Goal: Information Seeking & Learning: Check status

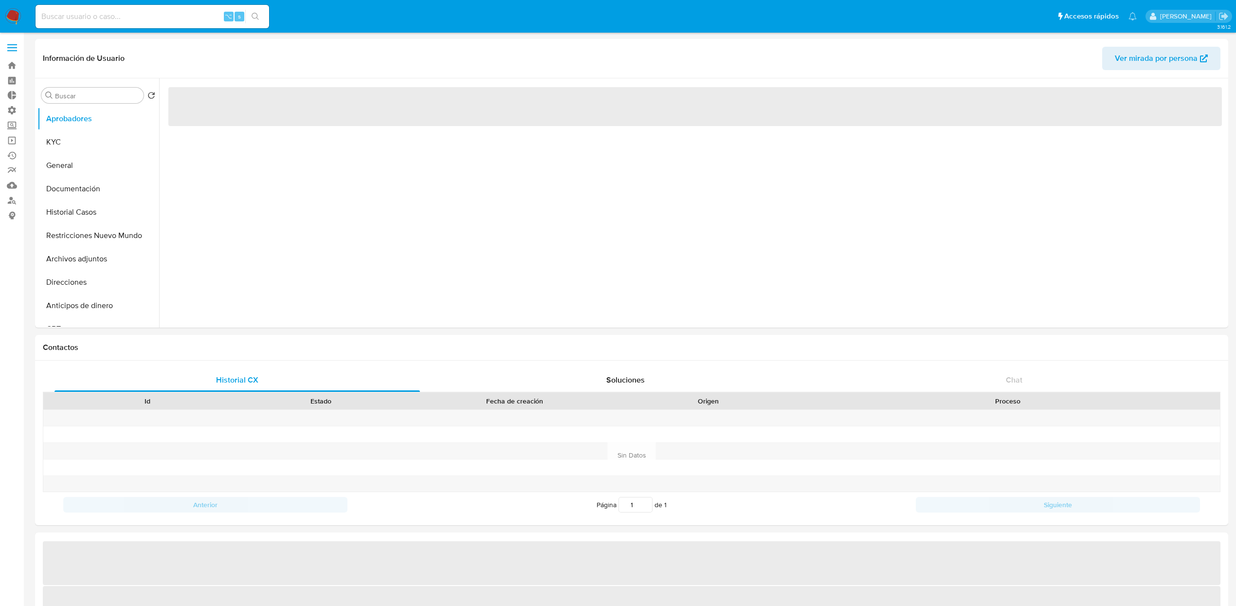
select select "10"
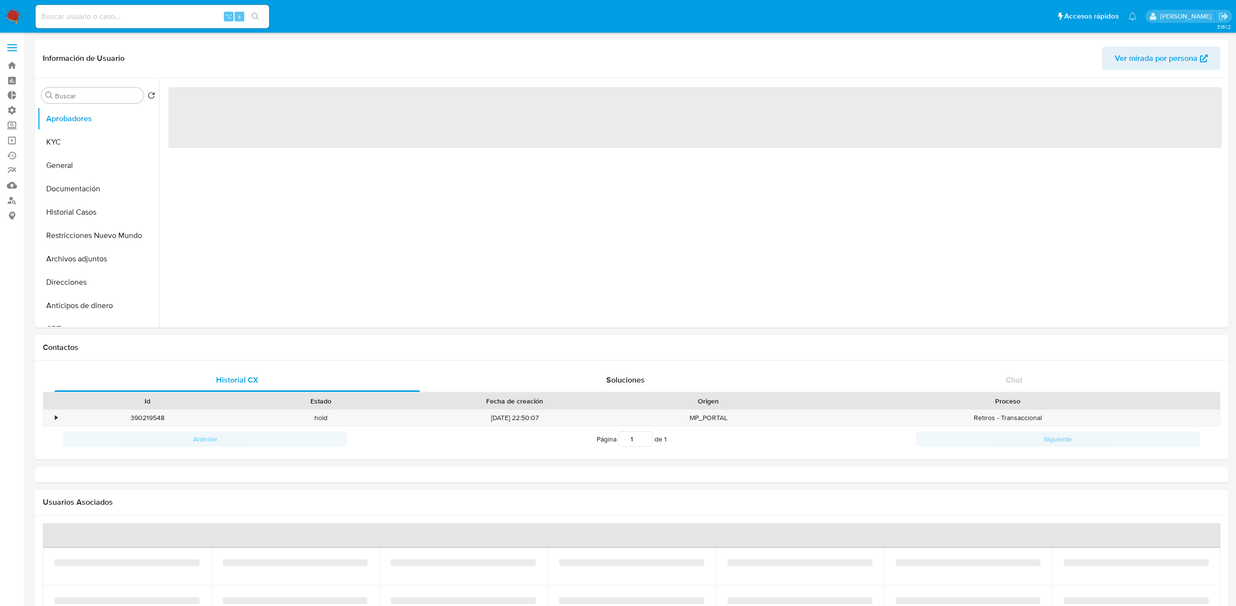
select select "10"
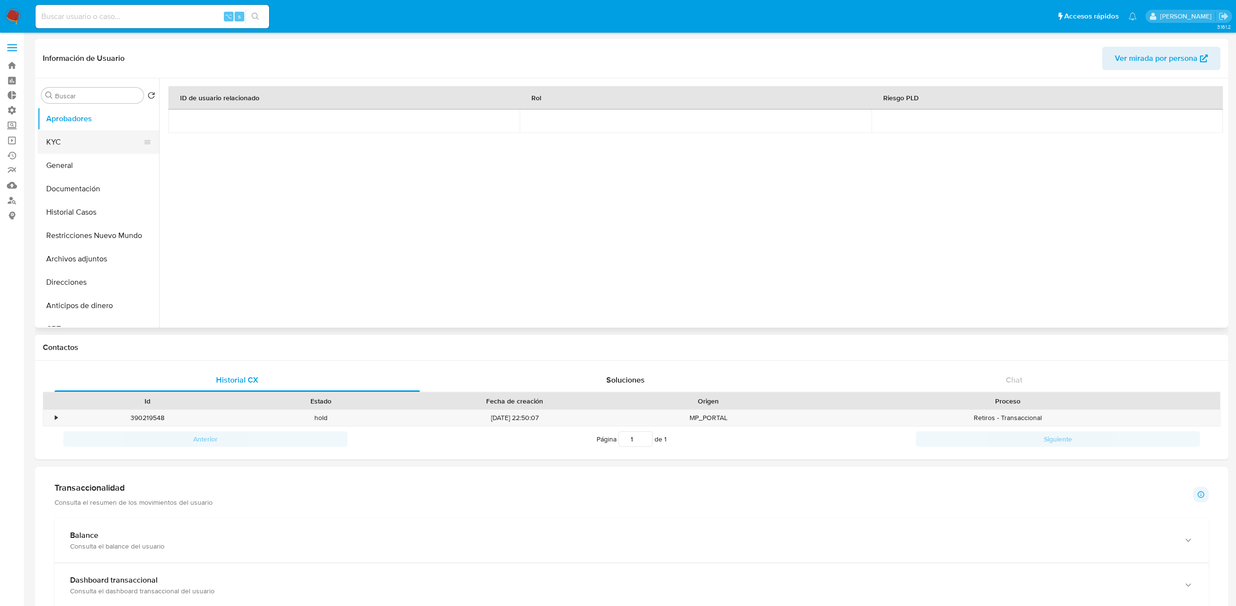
click at [52, 145] on button "KYC" at bounding box center [94, 141] width 114 height 23
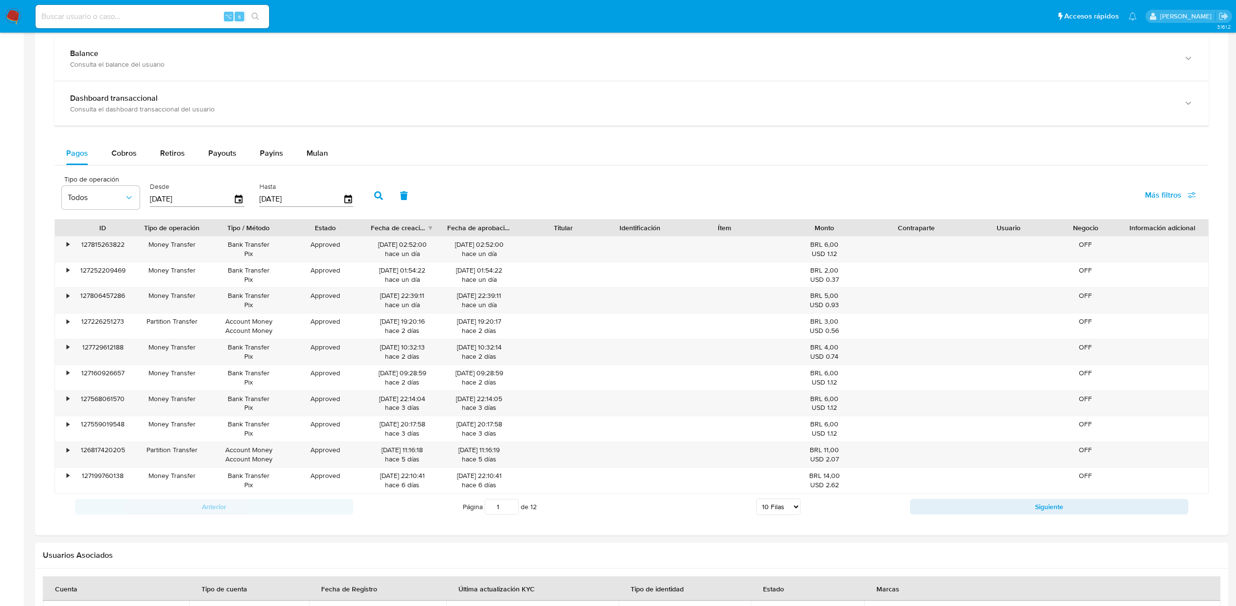
scroll to position [488, 0]
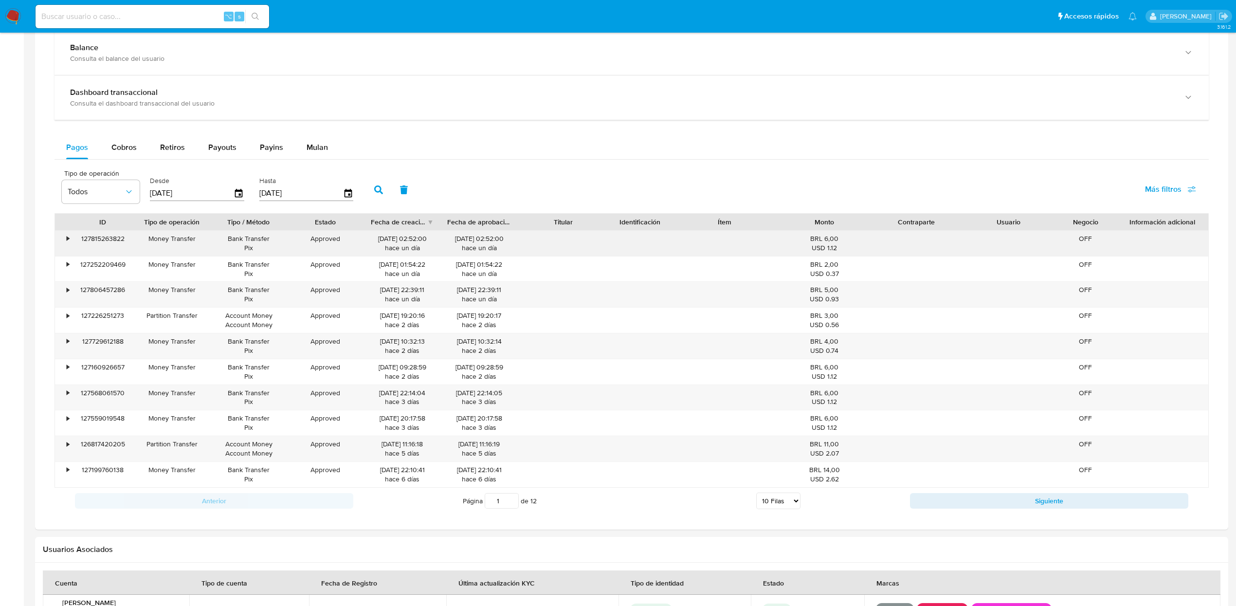
click at [64, 242] on div "•" at bounding box center [63, 243] width 17 height 25
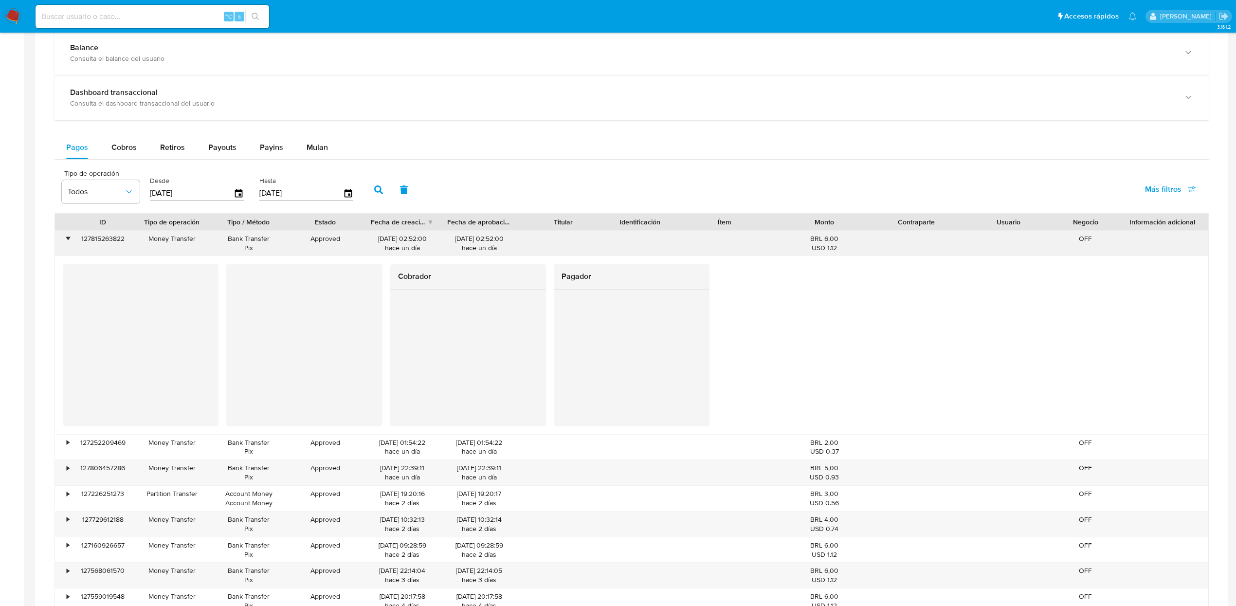
click at [64, 242] on div "•" at bounding box center [63, 243] width 17 height 25
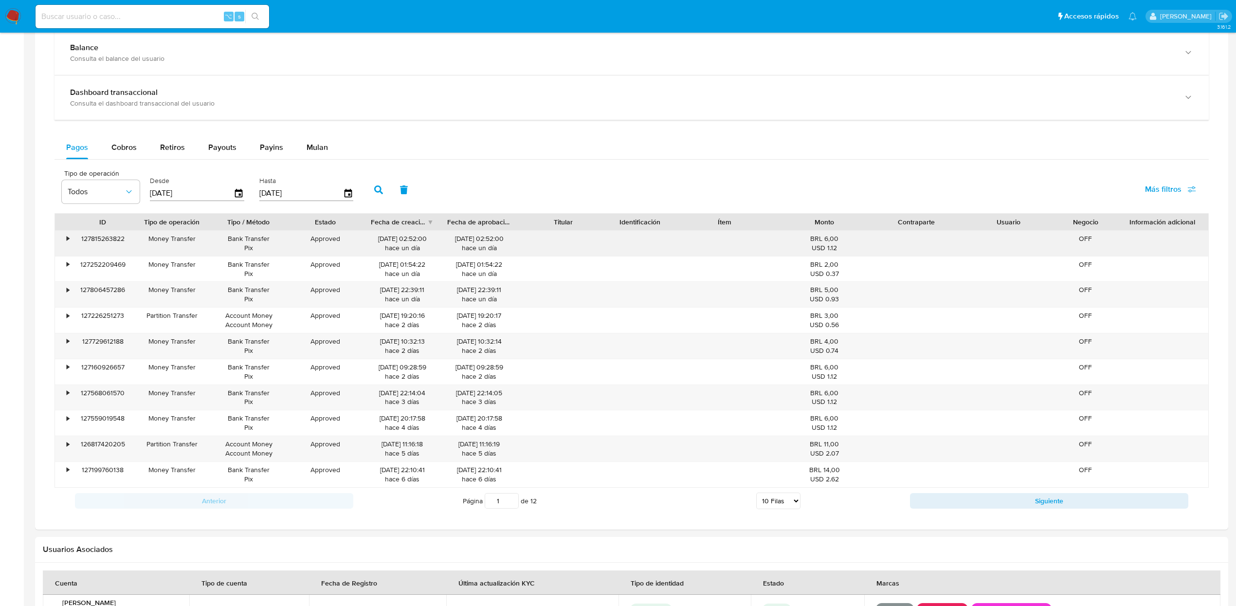
click at [64, 256] on div "•" at bounding box center [63, 243] width 17 height 25
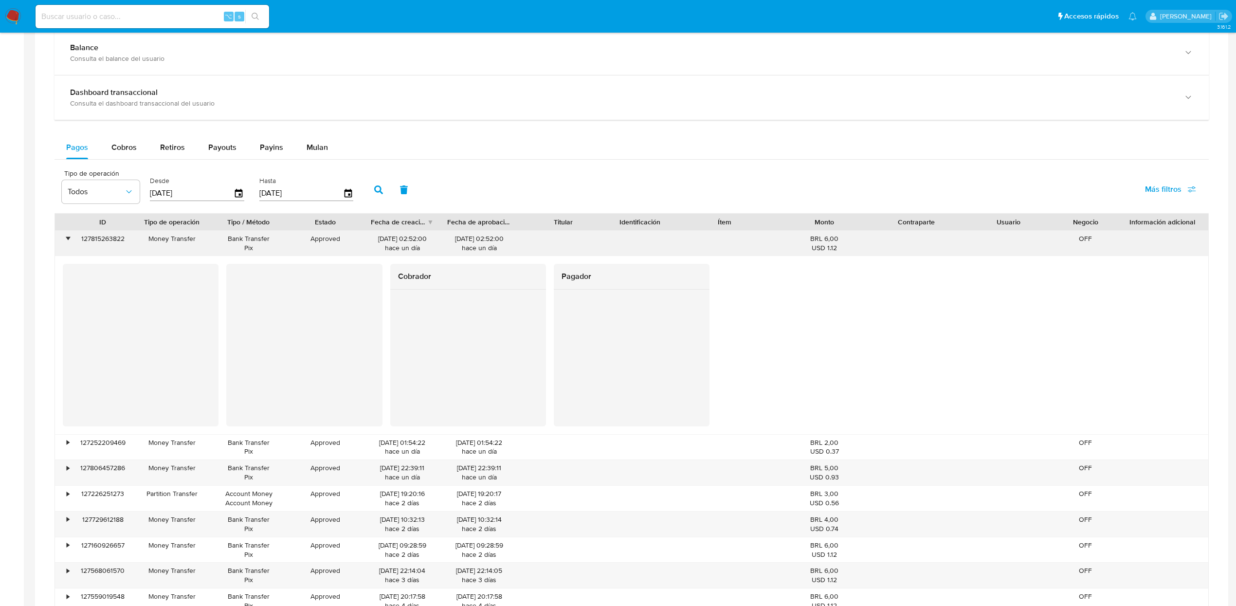
click at [64, 258] on div "Cobrador Pagador" at bounding box center [631, 345] width 1153 height 178
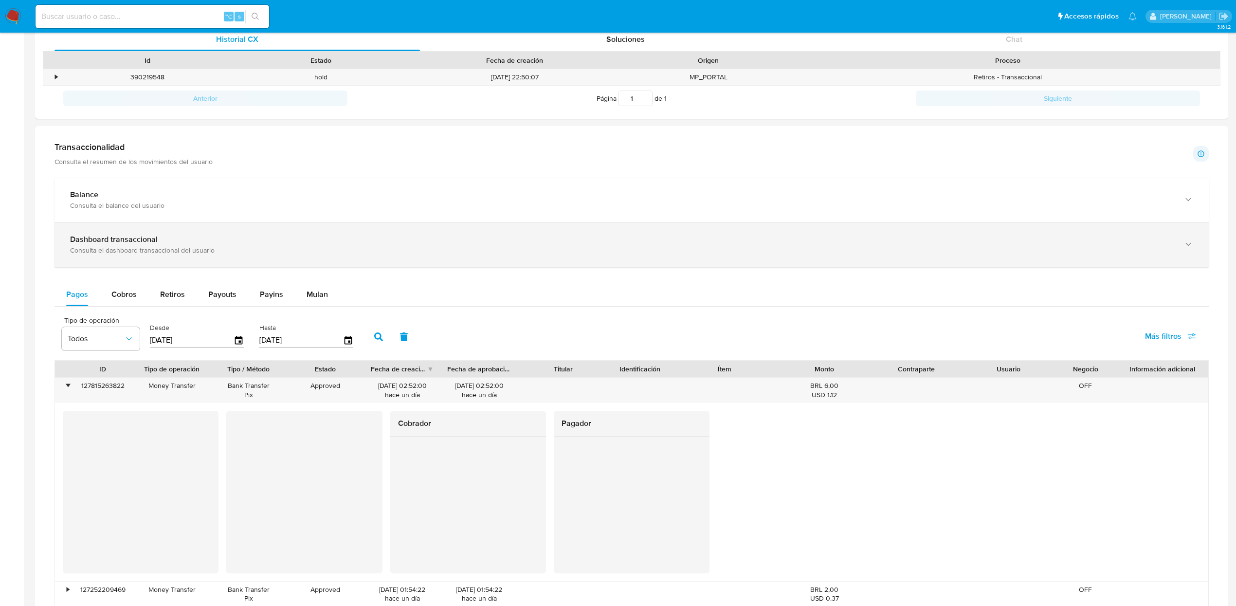
scroll to position [0, 0]
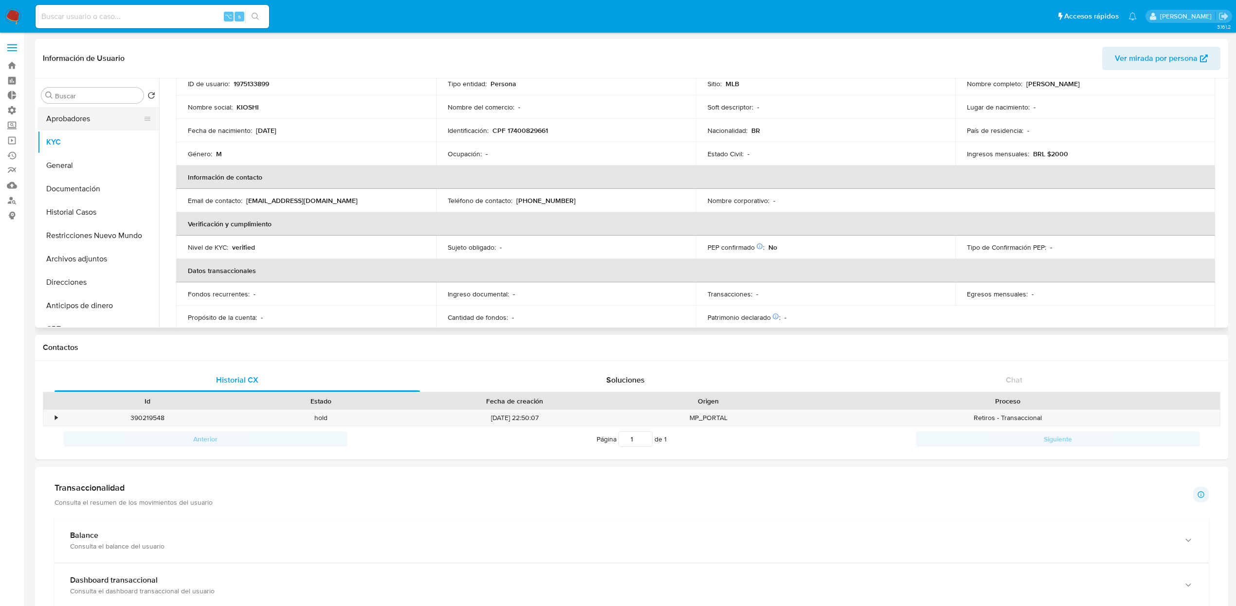
click at [72, 116] on button "Aprobadores" at bounding box center [94, 118] width 114 height 23
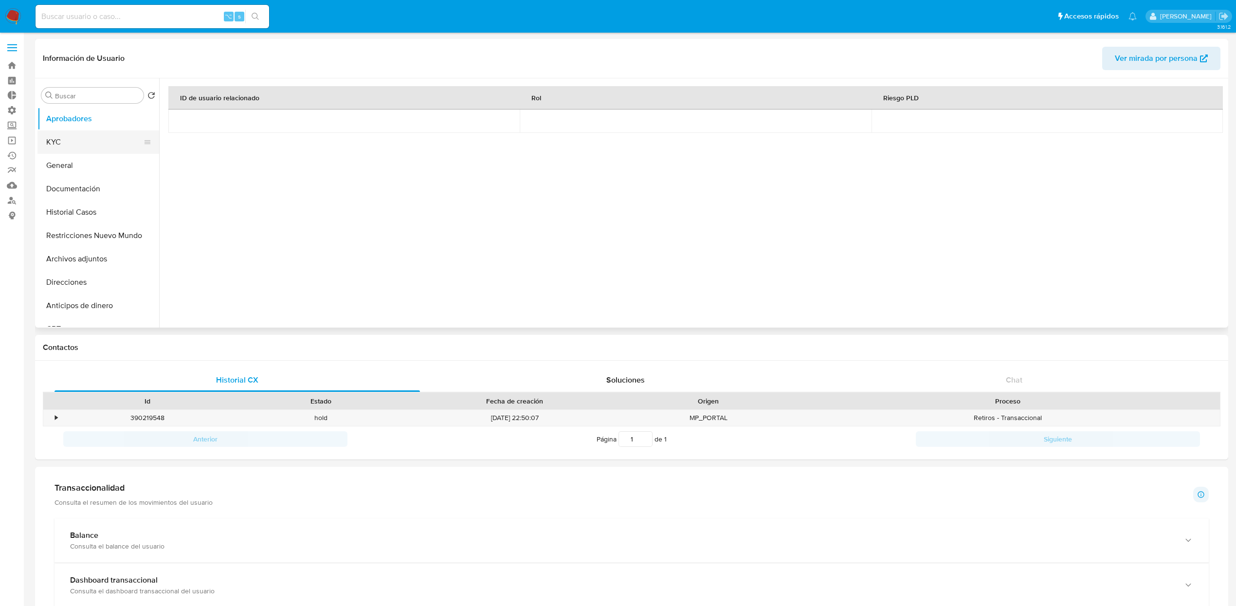
click at [94, 143] on button "KYC" at bounding box center [94, 141] width 114 height 23
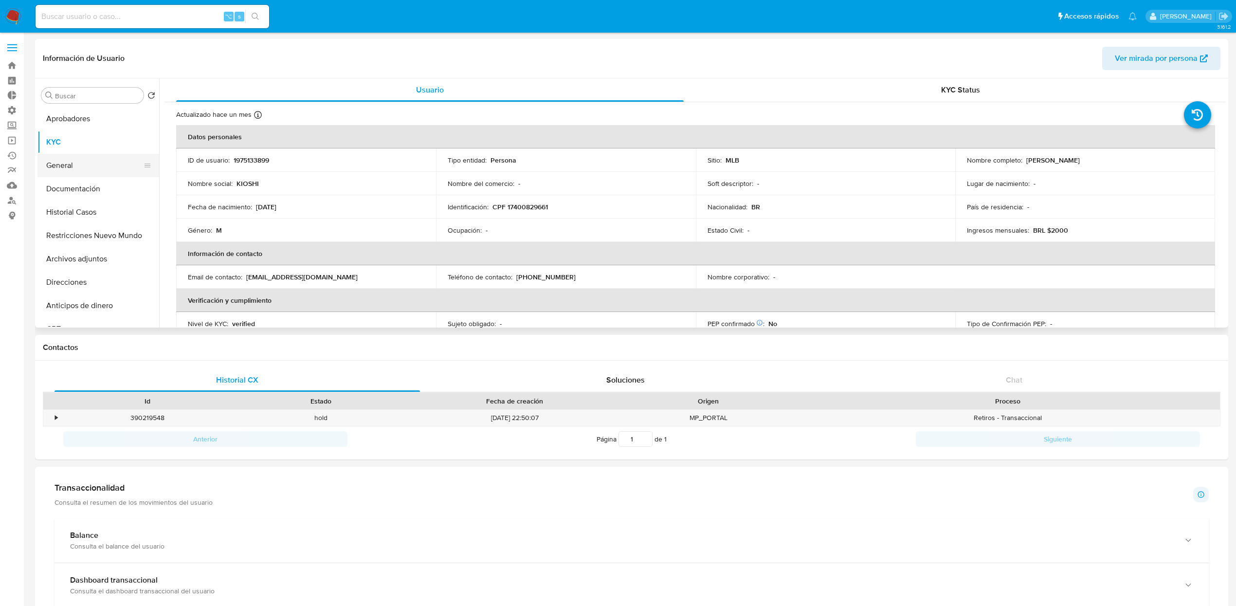
click at [57, 170] on button "General" at bounding box center [94, 165] width 114 height 23
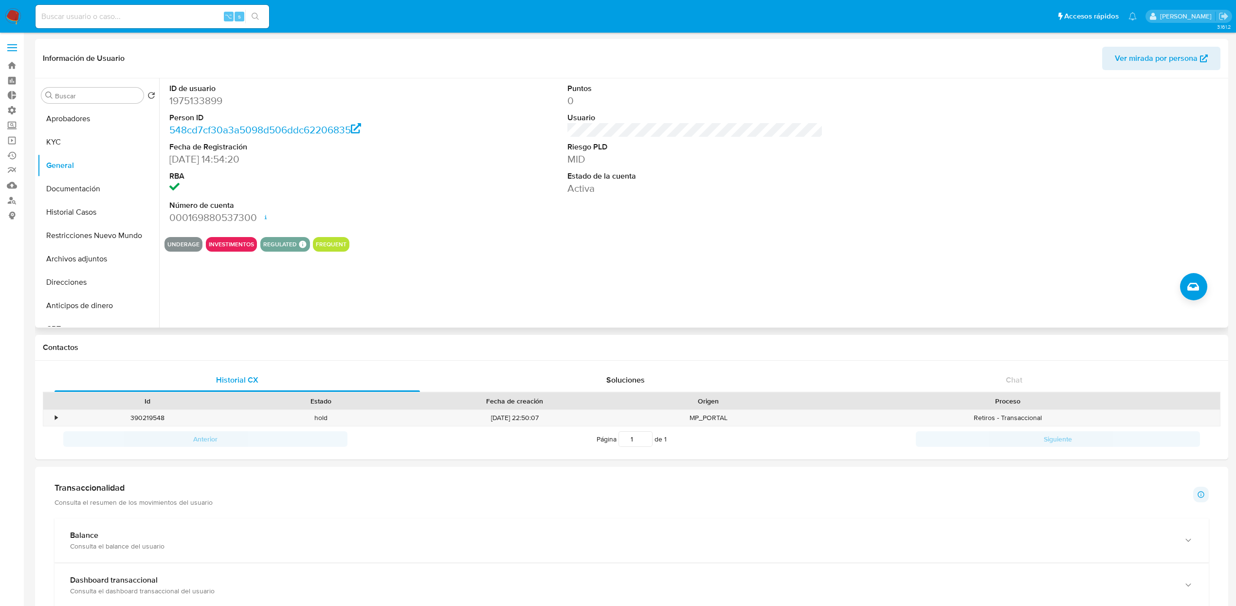
click at [200, 106] on dd "1975133899" at bounding box center [296, 101] width 255 height 14
copy dd "1975133899"
click at [52, 138] on button "KYC" at bounding box center [94, 141] width 114 height 23
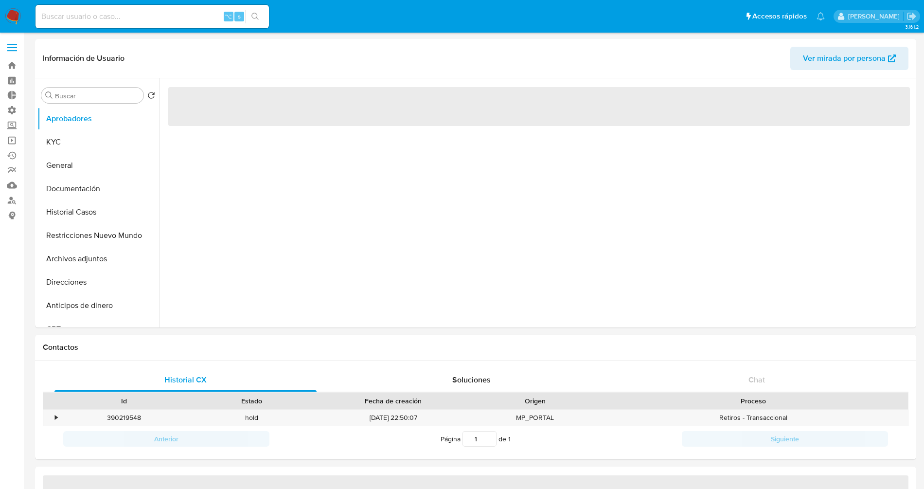
select select "10"
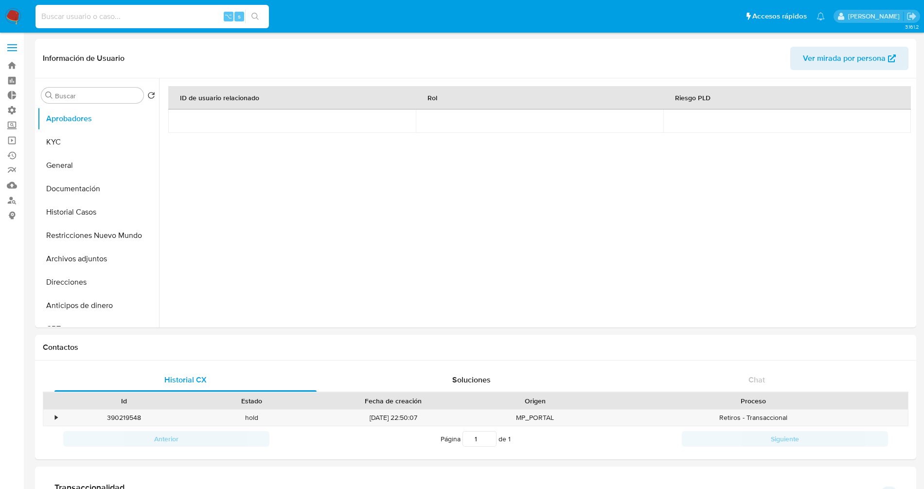
click at [127, 20] on input at bounding box center [153, 16] width 234 height 13
paste input "1881518657"
type input "1881518657"
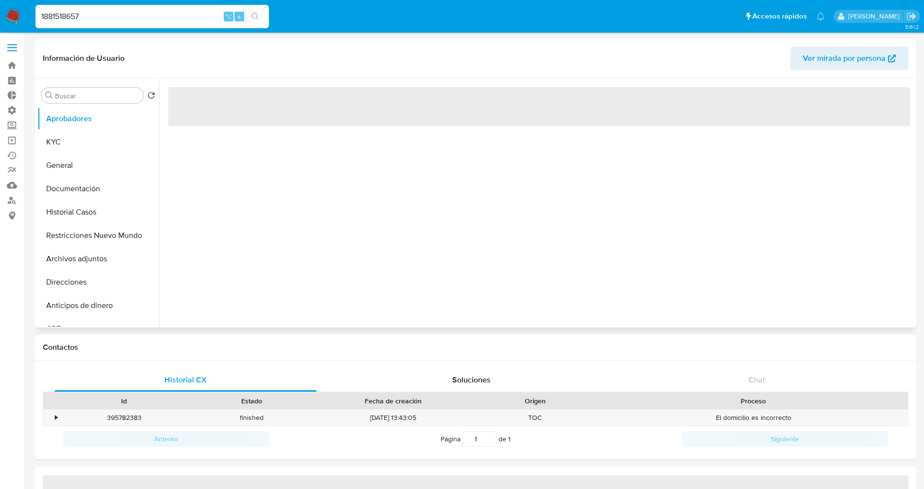
select select "10"
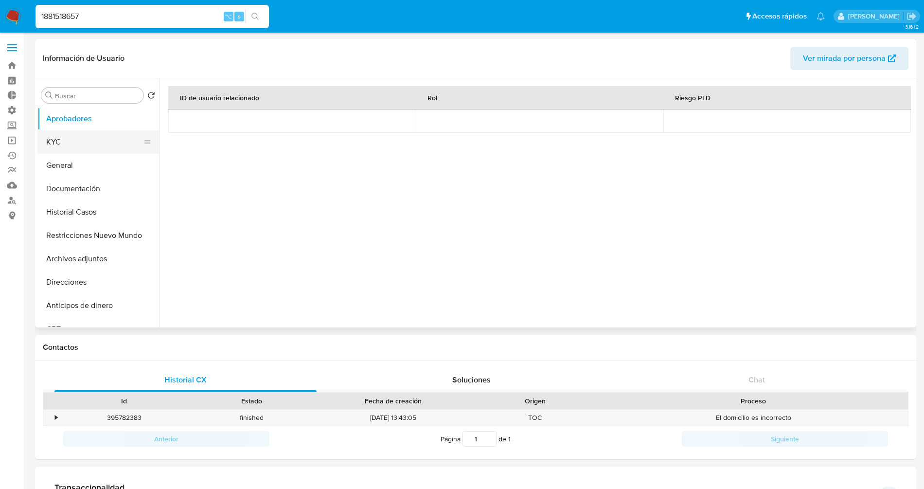
click at [60, 146] on button "KYC" at bounding box center [94, 141] width 114 height 23
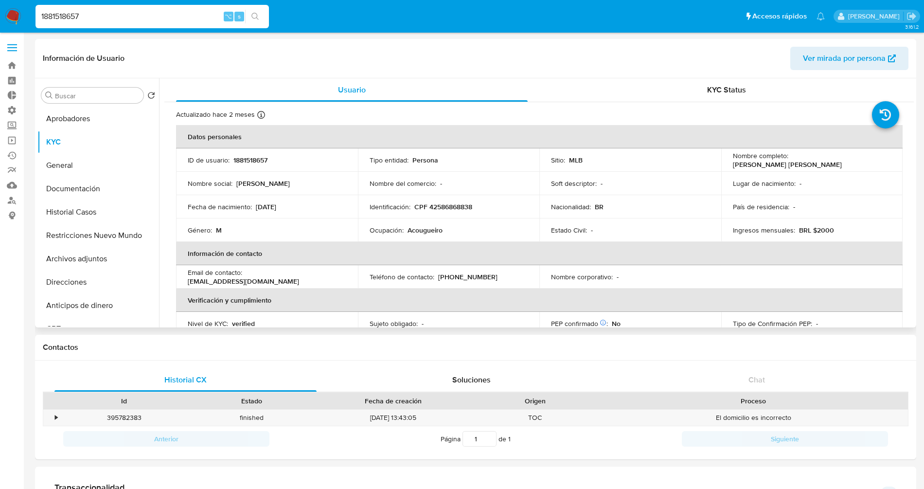
click at [802, 164] on p "Pablo Henrique Silva de Oliveira" at bounding box center [787, 164] width 109 height 9
click at [800, 168] on p "Pablo Henrique Silva de Oliveira" at bounding box center [787, 164] width 109 height 9
drag, startPoint x: 832, startPoint y: 165, endPoint x: 725, endPoint y: 166, distance: 107.0
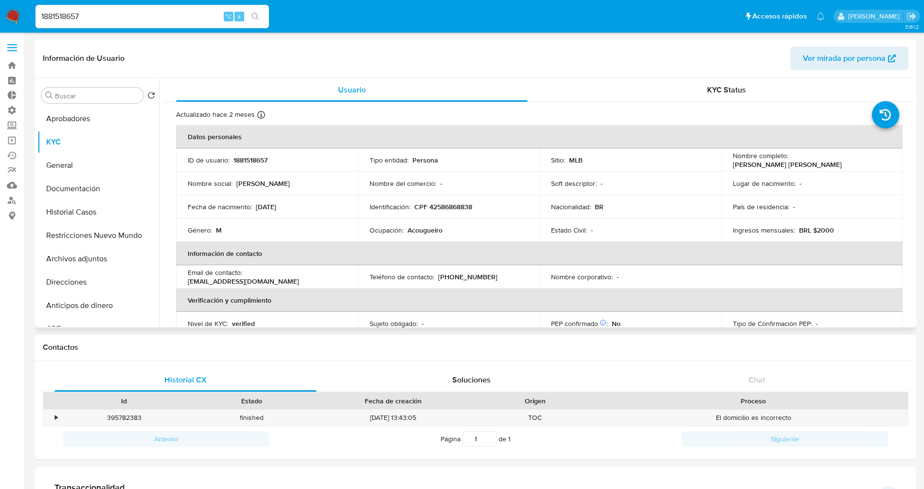
click at [725, 166] on td "Nombre completo : Pablo Henrique Silva de Oliveira" at bounding box center [813, 159] width 182 height 23
copy p "Pablo Henrique Silva de Oliveira"
drag, startPoint x: 300, startPoint y: 207, endPoint x: 255, endPoint y: 211, distance: 44.9
click at [255, 211] on div "Fecha de nacimiento : 06/07/2009" at bounding box center [267, 206] width 159 height 9
copy p "06/07/2009"
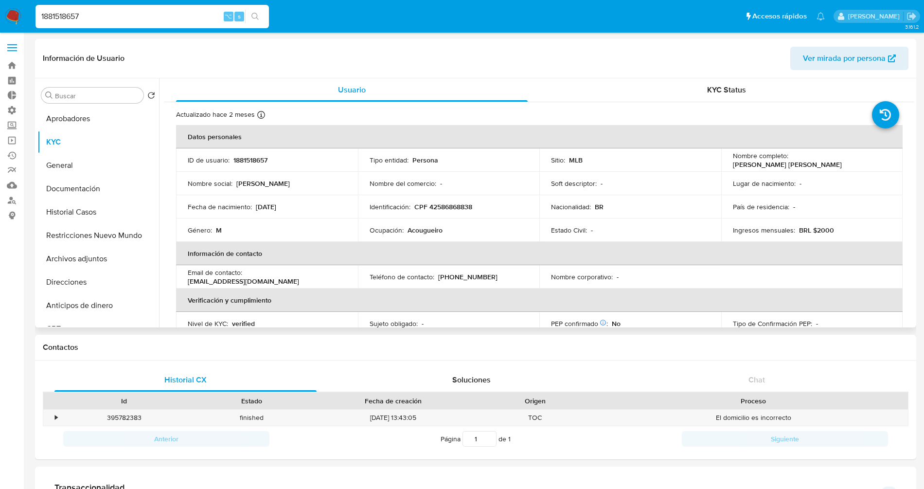
drag, startPoint x: 279, startPoint y: 207, endPoint x: 316, endPoint y: 211, distance: 37.2
click at [276, 207] on p "06/07/2009" at bounding box center [266, 206] width 20 height 9
drag, startPoint x: 485, startPoint y: 206, endPoint x: 412, endPoint y: 208, distance: 72.5
click at [412, 208] on div "Identificación : CPF 42586868838" at bounding box center [449, 206] width 159 height 9
copy div "CPF 42586868838"
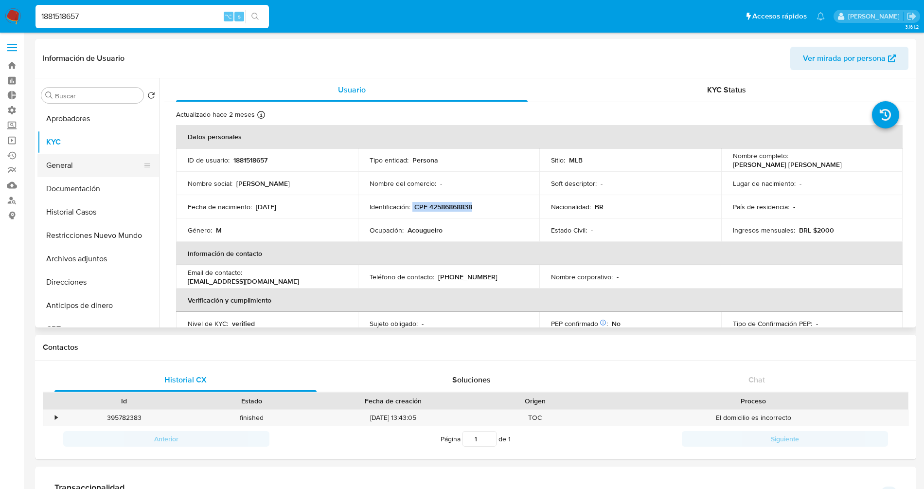
click at [57, 168] on button "General" at bounding box center [94, 165] width 114 height 23
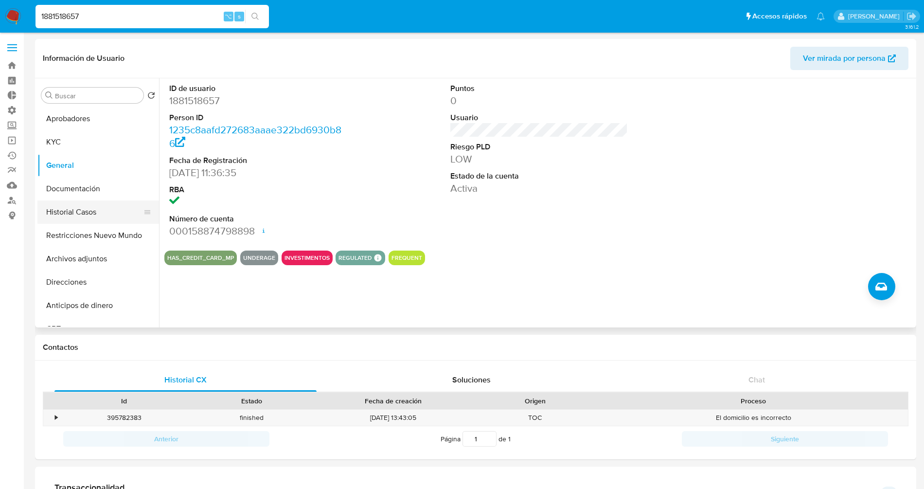
click at [81, 214] on button "Historial Casos" at bounding box center [94, 211] width 114 height 23
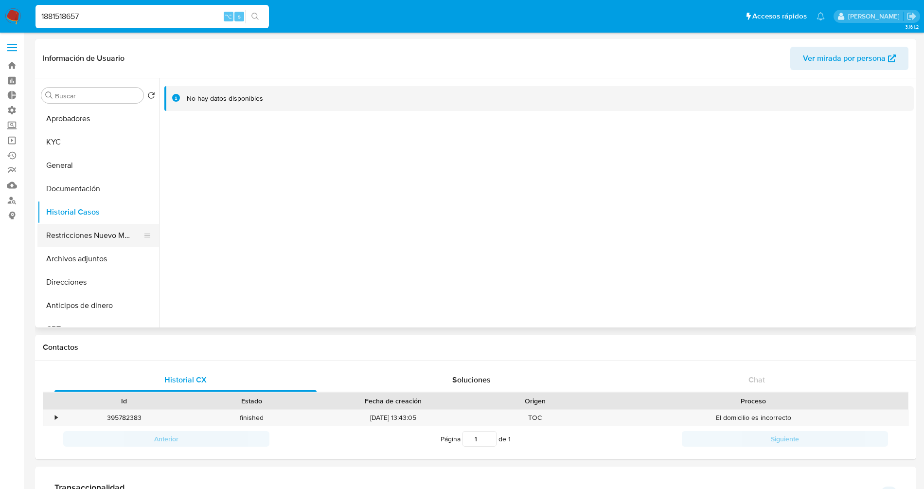
click at [82, 238] on button "Restricciones Nuevo Mundo" at bounding box center [94, 235] width 114 height 23
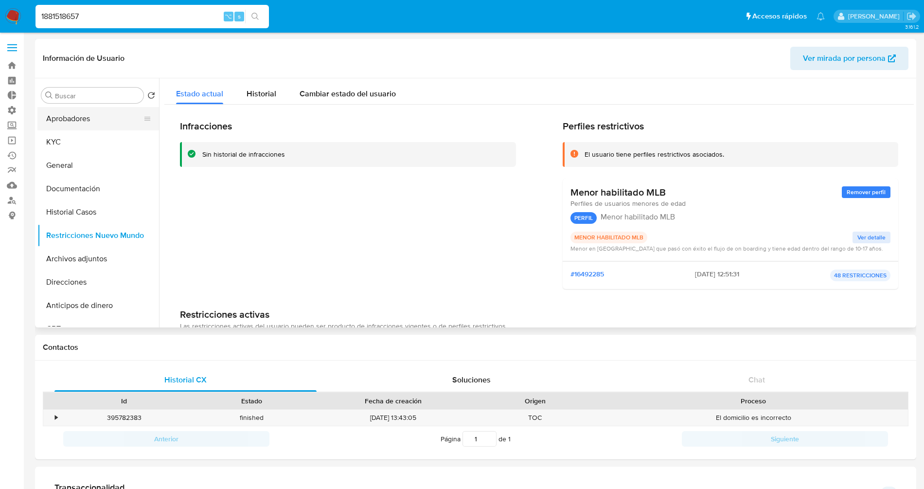
click at [79, 120] on button "Aprobadores" at bounding box center [94, 118] width 114 height 23
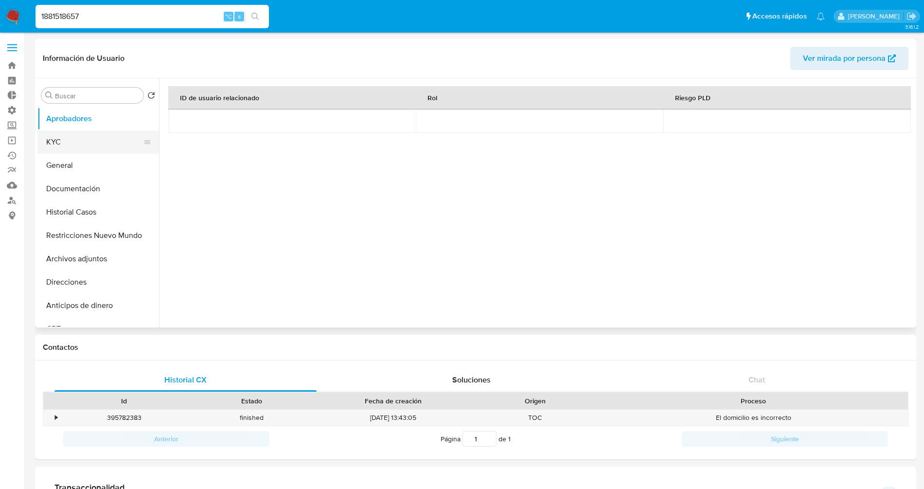
click at [98, 136] on button "KYC" at bounding box center [94, 141] width 114 height 23
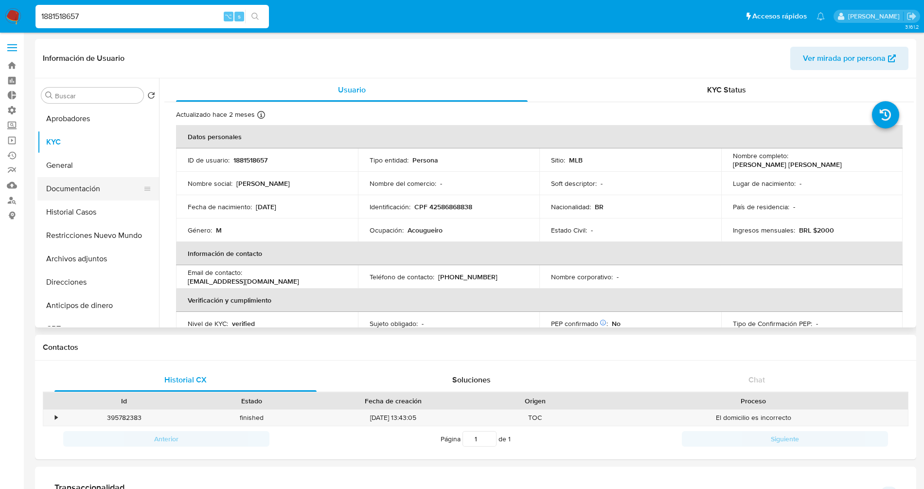
click at [89, 194] on button "Documentación" at bounding box center [94, 188] width 114 height 23
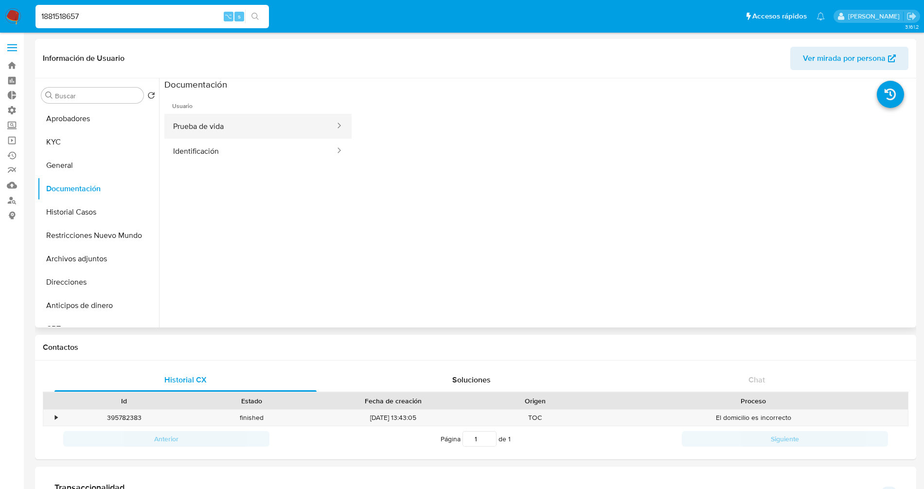
click at [205, 132] on button "Prueba de vida" at bounding box center [250, 126] width 172 height 25
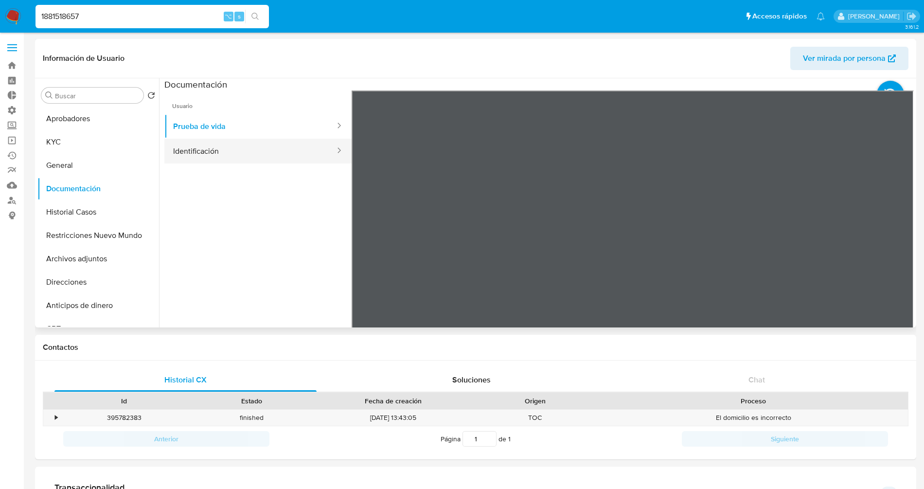
click at [201, 152] on button "Identificación" at bounding box center [250, 151] width 172 height 25
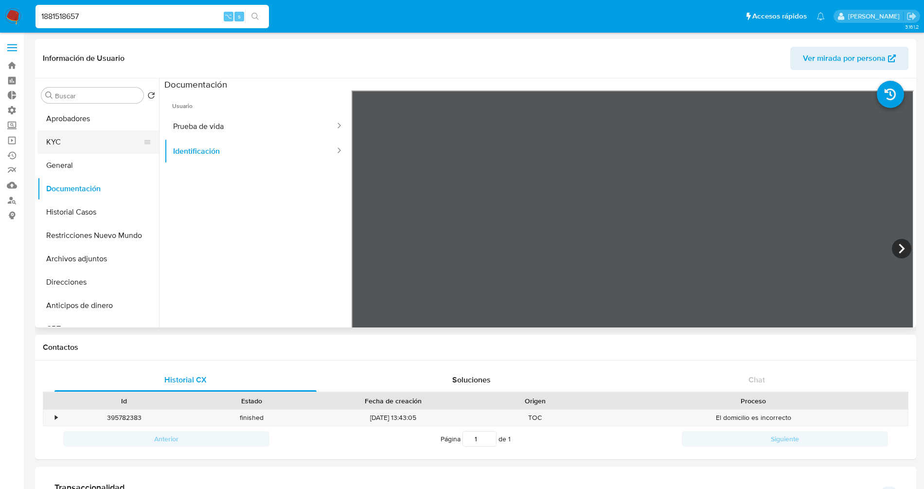
click at [55, 132] on button "KYC" at bounding box center [94, 141] width 114 height 23
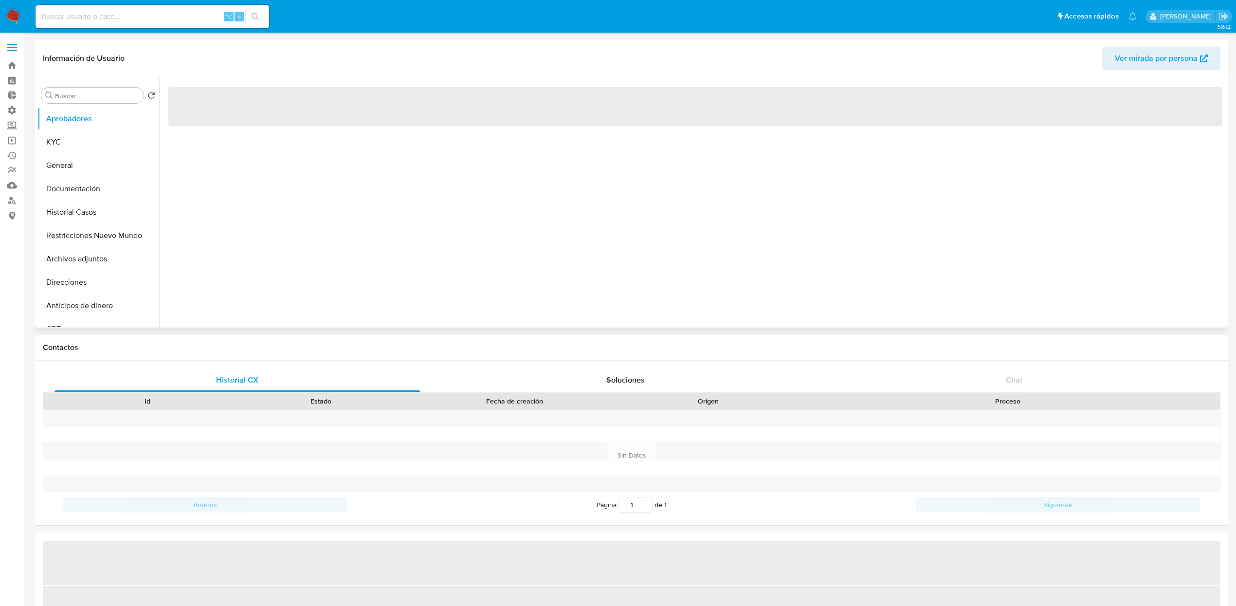
select select "10"
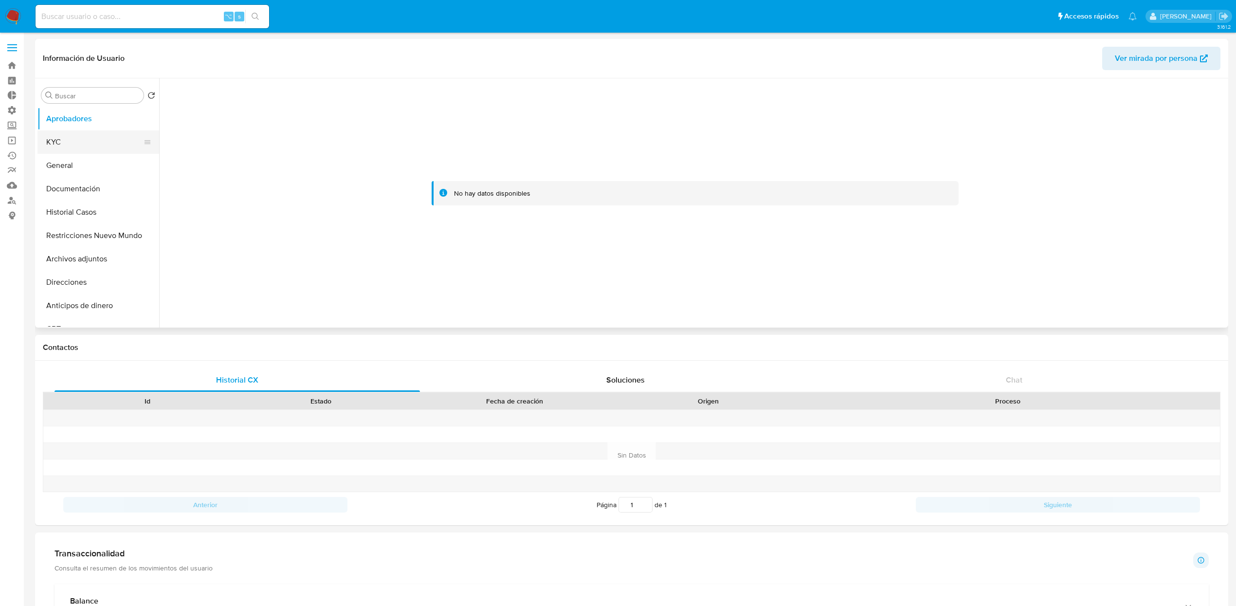
click at [73, 144] on button "KYC" at bounding box center [94, 141] width 114 height 23
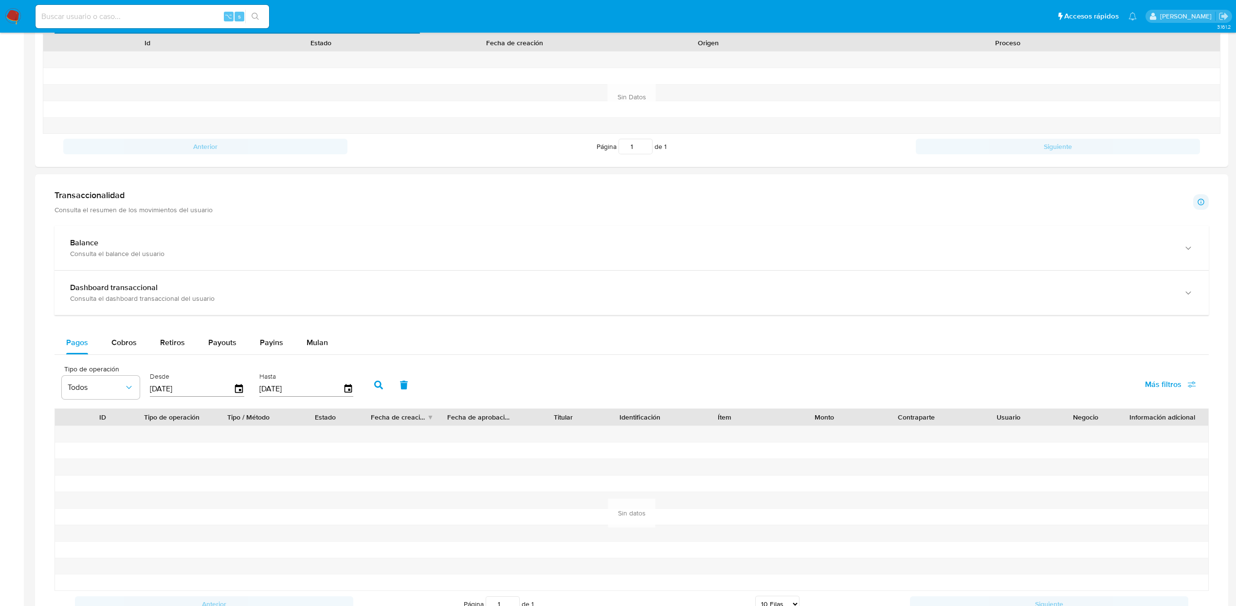
scroll to position [354, 0]
click at [97, 355] on button "Pagos" at bounding box center [76, 346] width 45 height 23
click at [120, 351] on span "Cobros" at bounding box center [123, 346] width 25 height 11
select select "10"
click at [146, 351] on button "Cobros" at bounding box center [124, 346] width 49 height 23
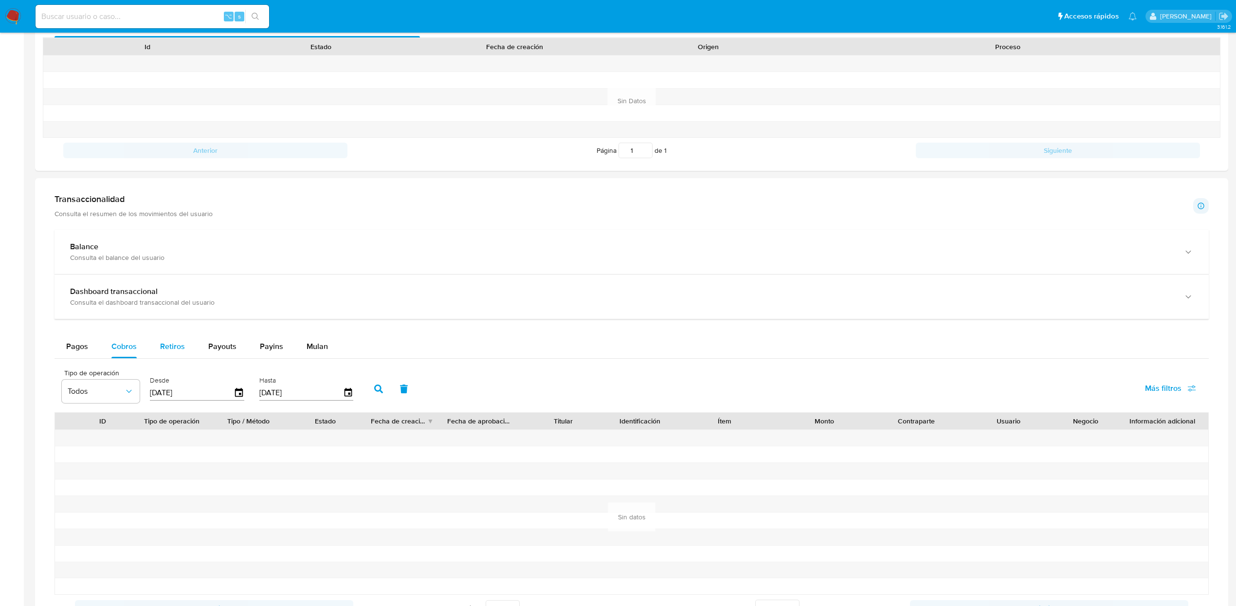
click at [173, 352] on span "Retiros" at bounding box center [172, 346] width 25 height 11
select select "10"
click at [219, 352] on span "Payouts" at bounding box center [222, 346] width 28 height 11
select select "10"
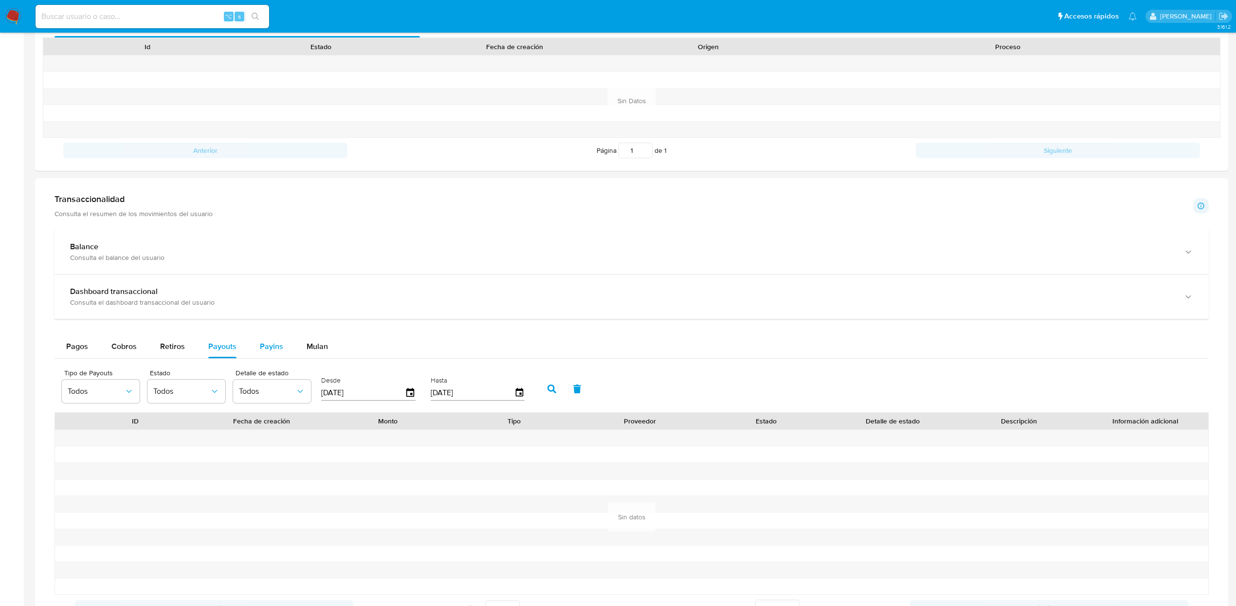
click at [262, 352] on span "Payins" at bounding box center [271, 346] width 23 height 11
select select "10"
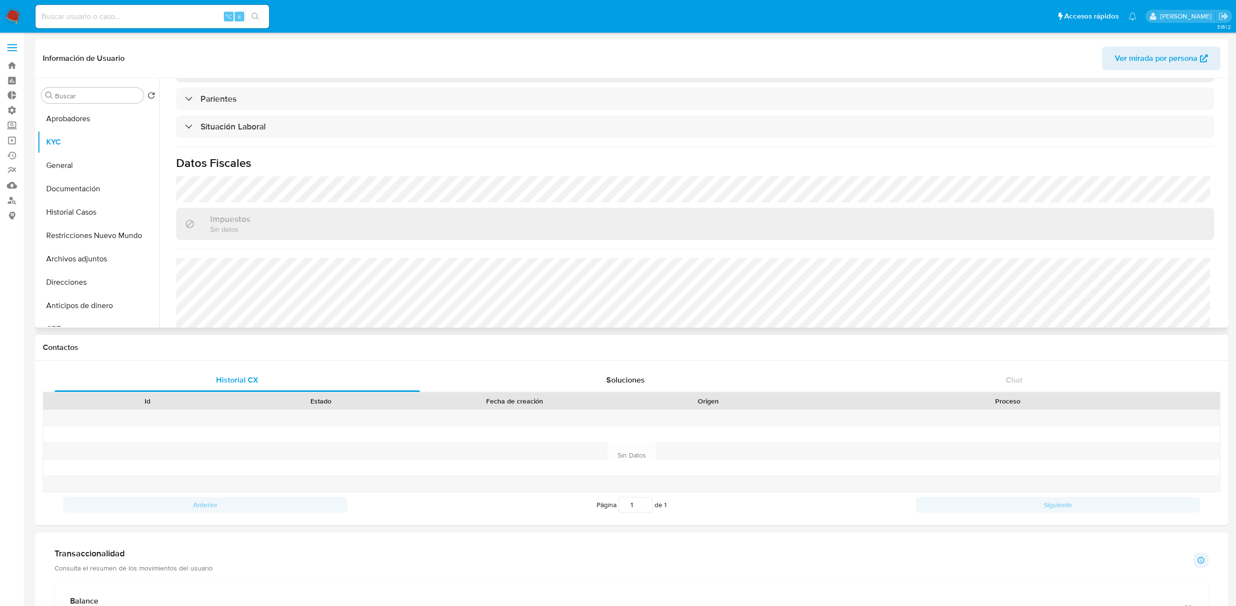
scroll to position [417, 0]
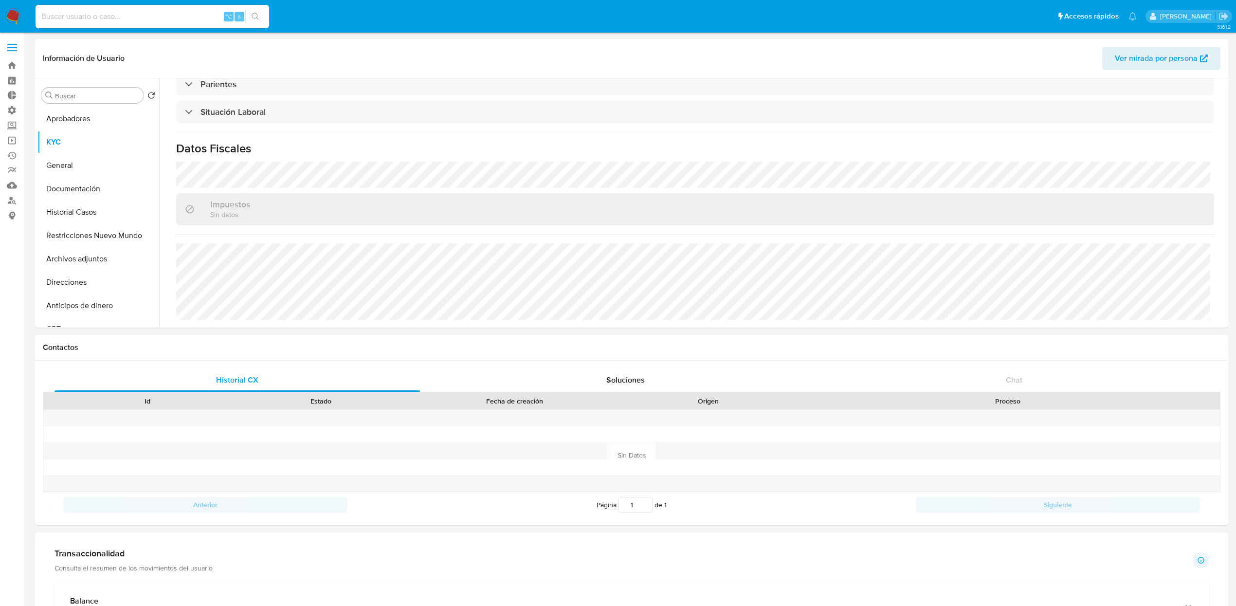
click at [152, 15] on input at bounding box center [153, 16] width 234 height 13
paste input "1881518657"
type input "1881518657"
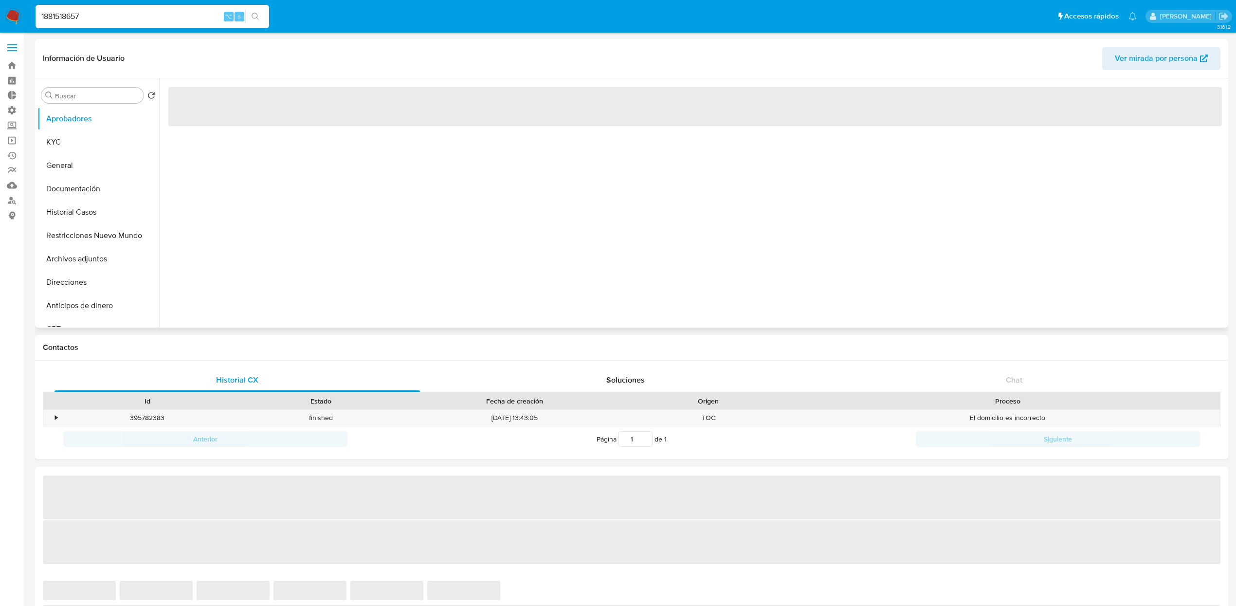
select select "10"
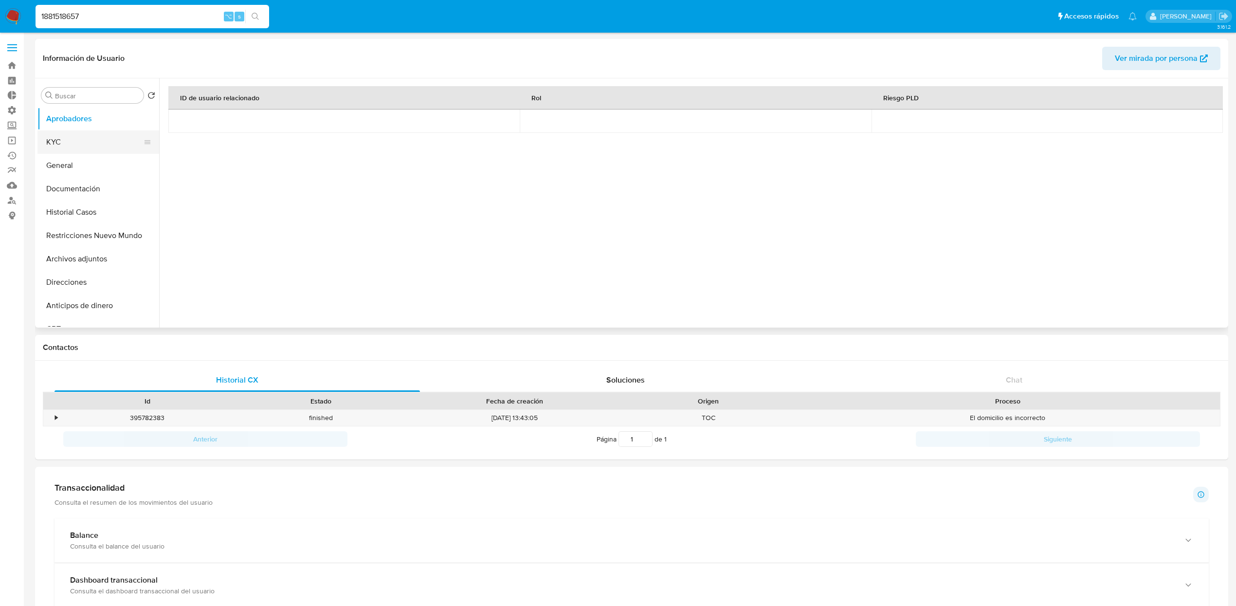
click at [82, 135] on button "KYC" at bounding box center [94, 141] width 114 height 23
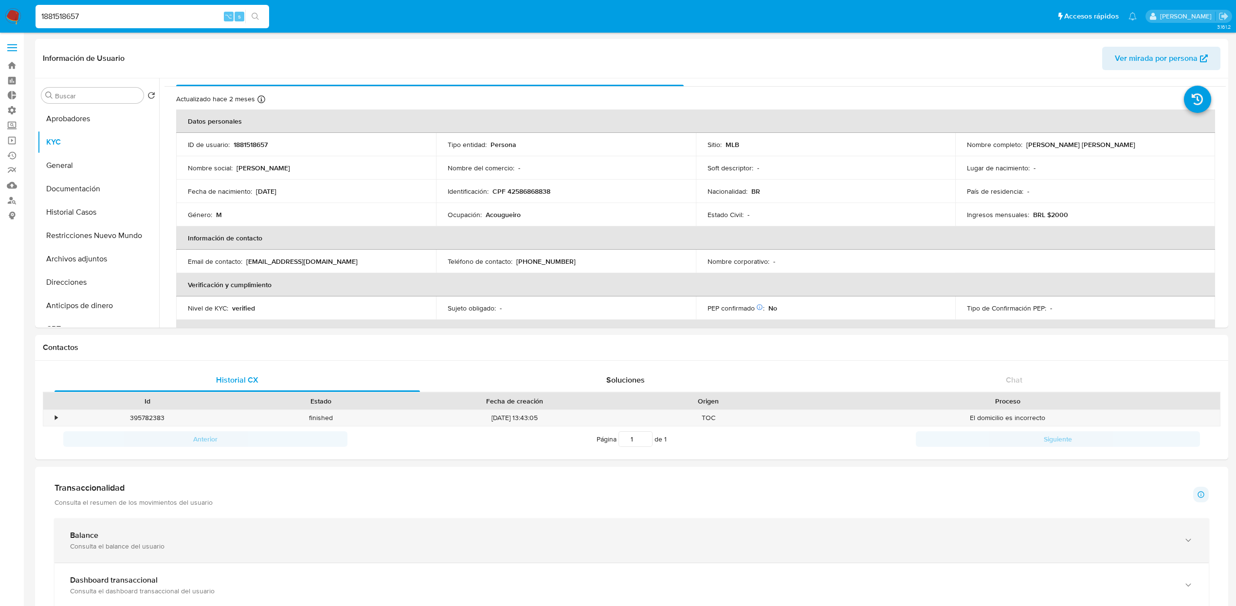
scroll to position [4, 0]
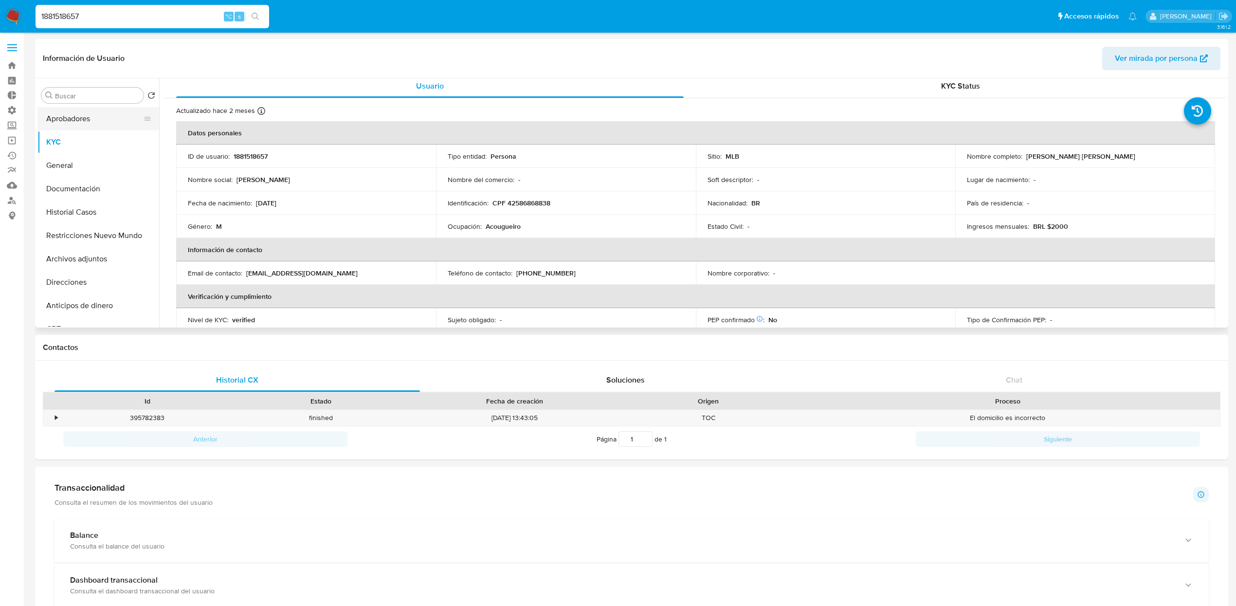
click at [70, 119] on button "Aprobadores" at bounding box center [94, 118] width 114 height 23
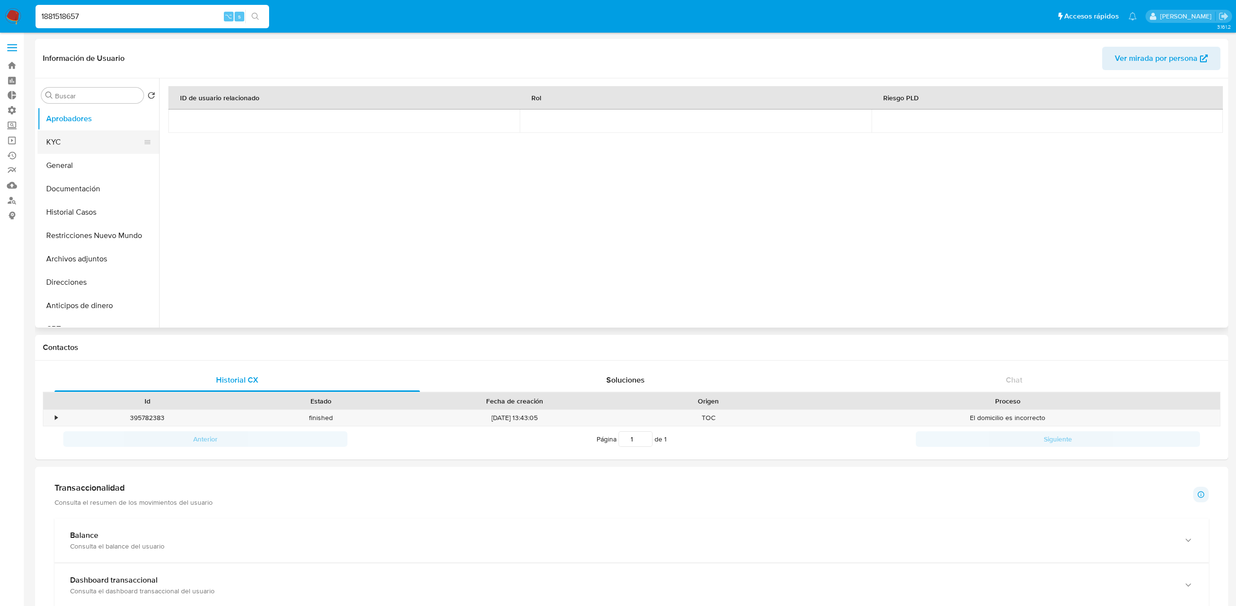
click at [77, 144] on button "KYC" at bounding box center [94, 141] width 114 height 23
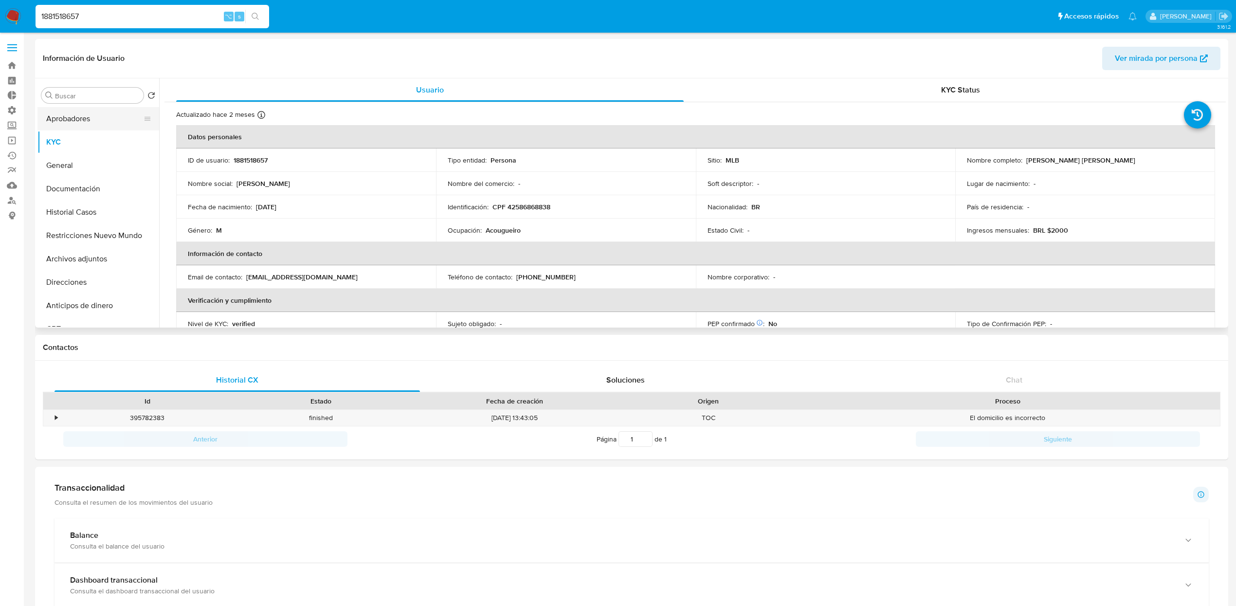
click at [95, 122] on button "Aprobadores" at bounding box center [94, 118] width 114 height 23
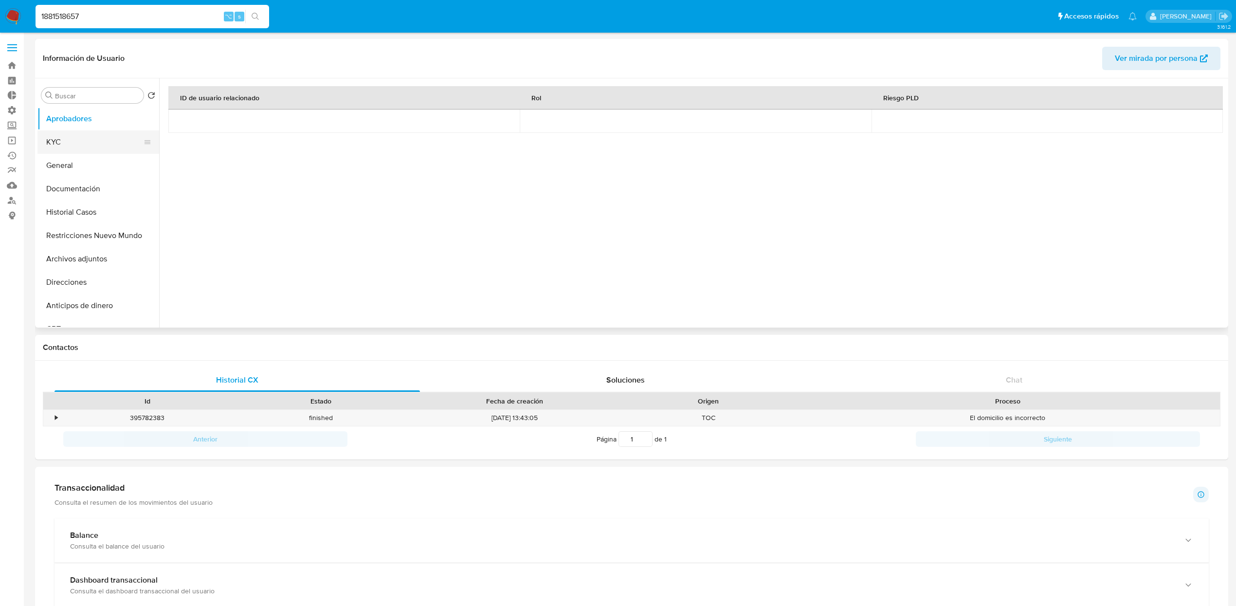
click at [70, 138] on button "KYC" at bounding box center [94, 141] width 114 height 23
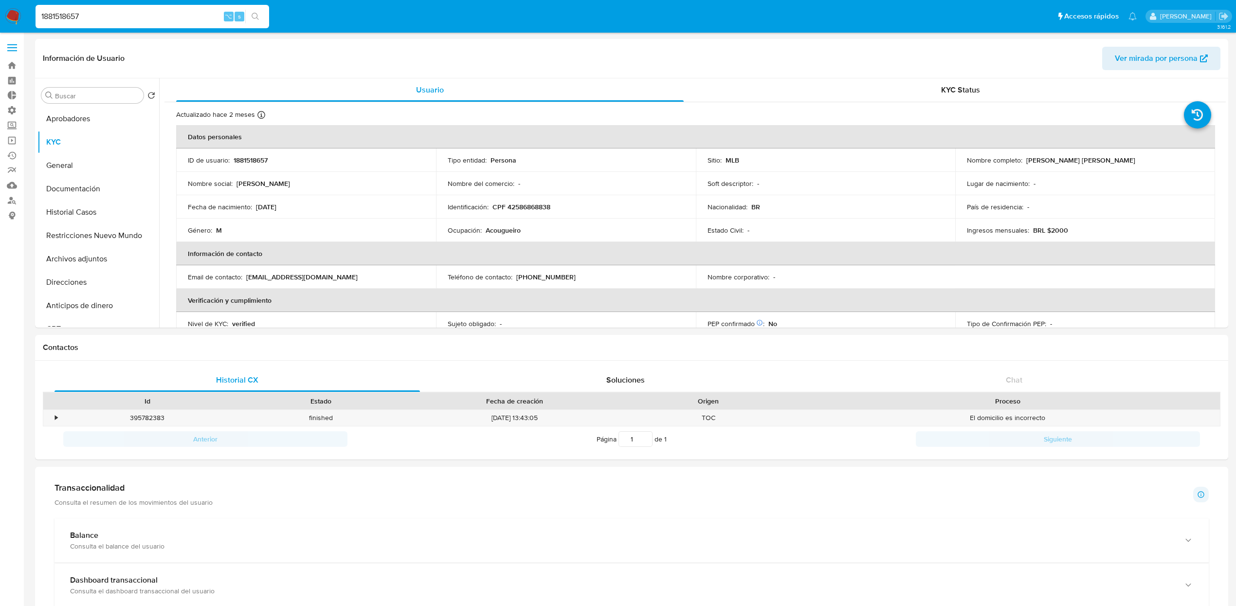
click at [170, 17] on input "1881518657" at bounding box center [153, 16] width 234 height 13
paste input "2262086445"
type input "2262086445"
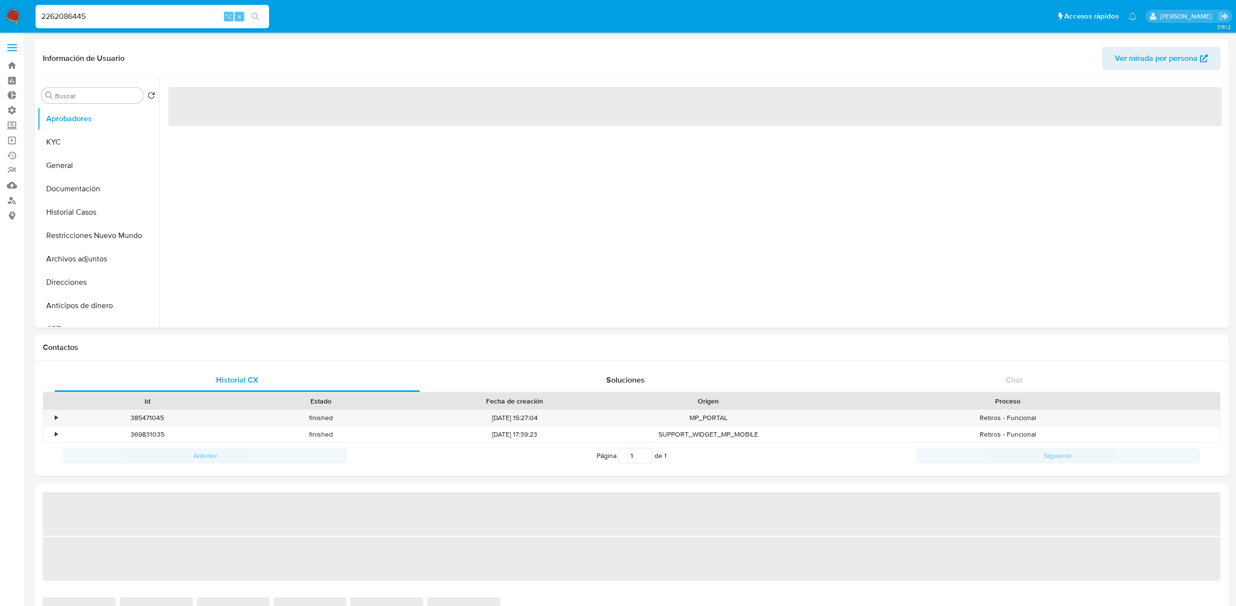
select select "10"
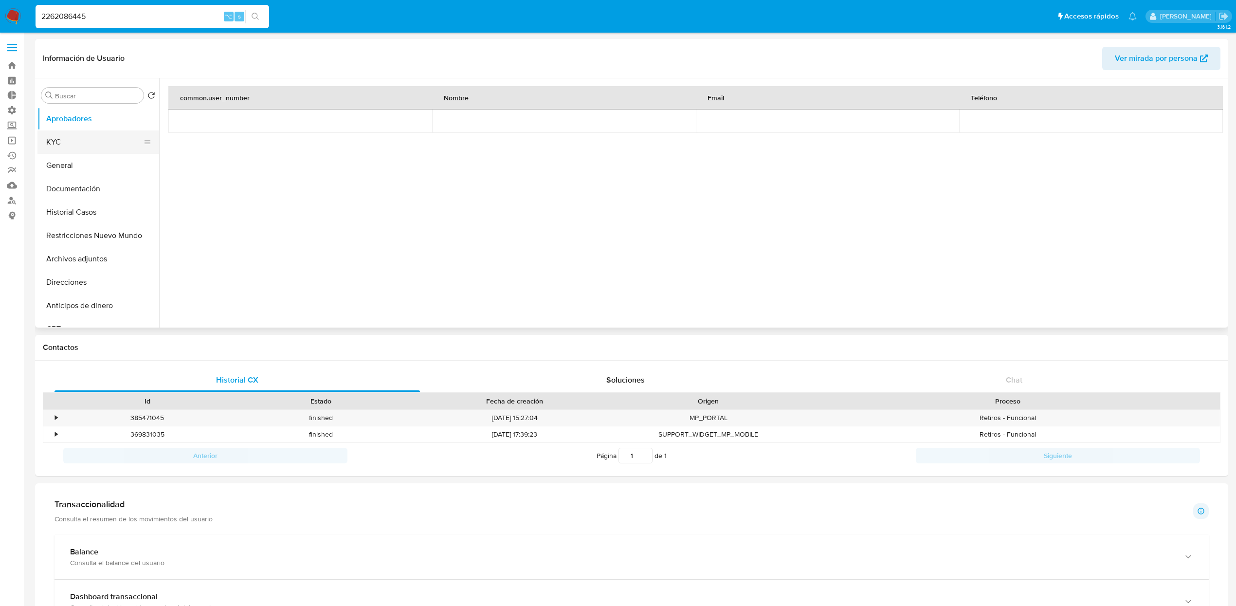
click at [108, 146] on button "KYC" at bounding box center [94, 141] width 114 height 23
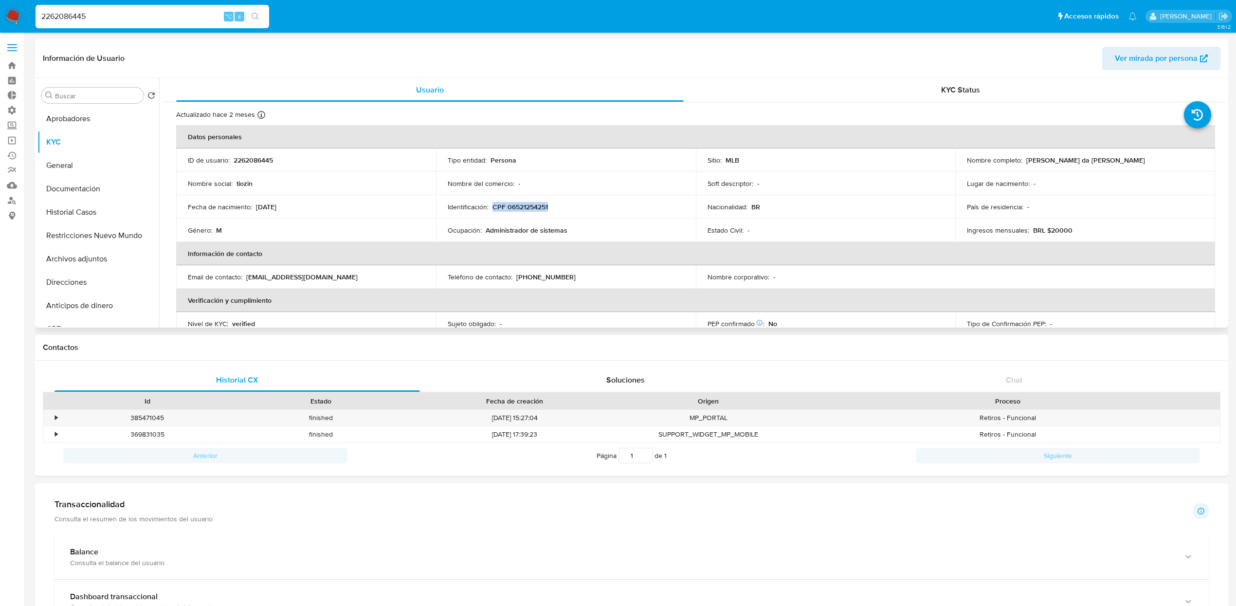
drag, startPoint x: 534, startPoint y: 209, endPoint x: 492, endPoint y: 208, distance: 42.4
click at [492, 208] on div "Identificación : CPF 06521254251" at bounding box center [566, 206] width 236 height 9
copy p "CPF 06521254251"
click at [84, 172] on button "General" at bounding box center [94, 165] width 114 height 23
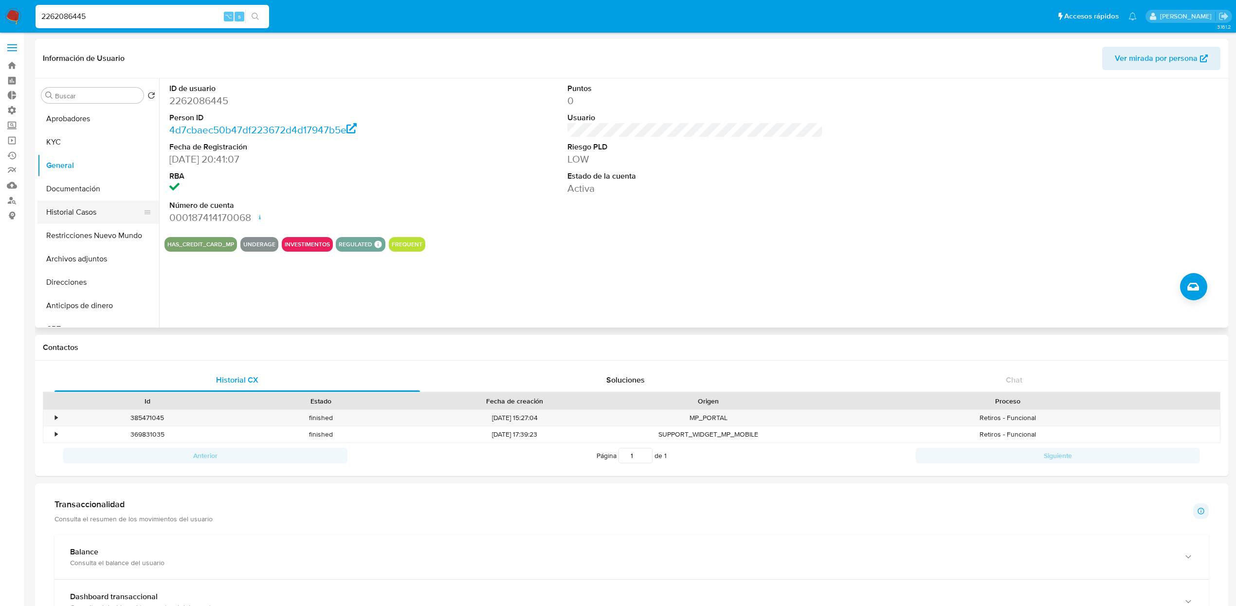
click at [83, 211] on button "Historial Casos" at bounding box center [94, 211] width 114 height 23
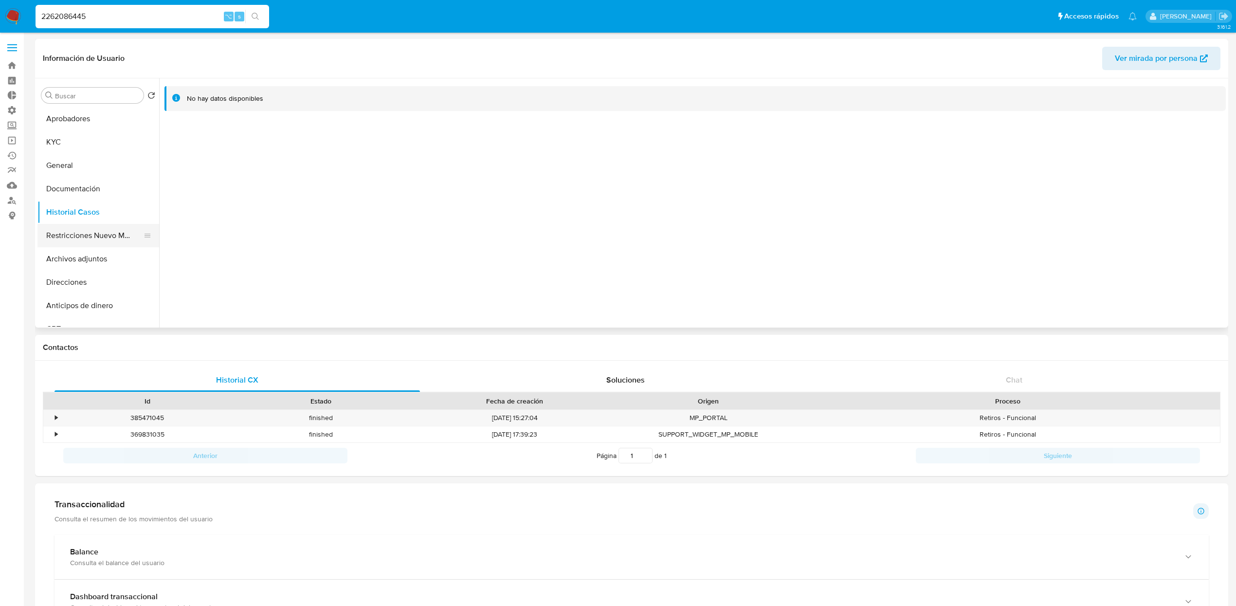
click at [76, 228] on button "Restricciones Nuevo Mundo" at bounding box center [94, 235] width 114 height 23
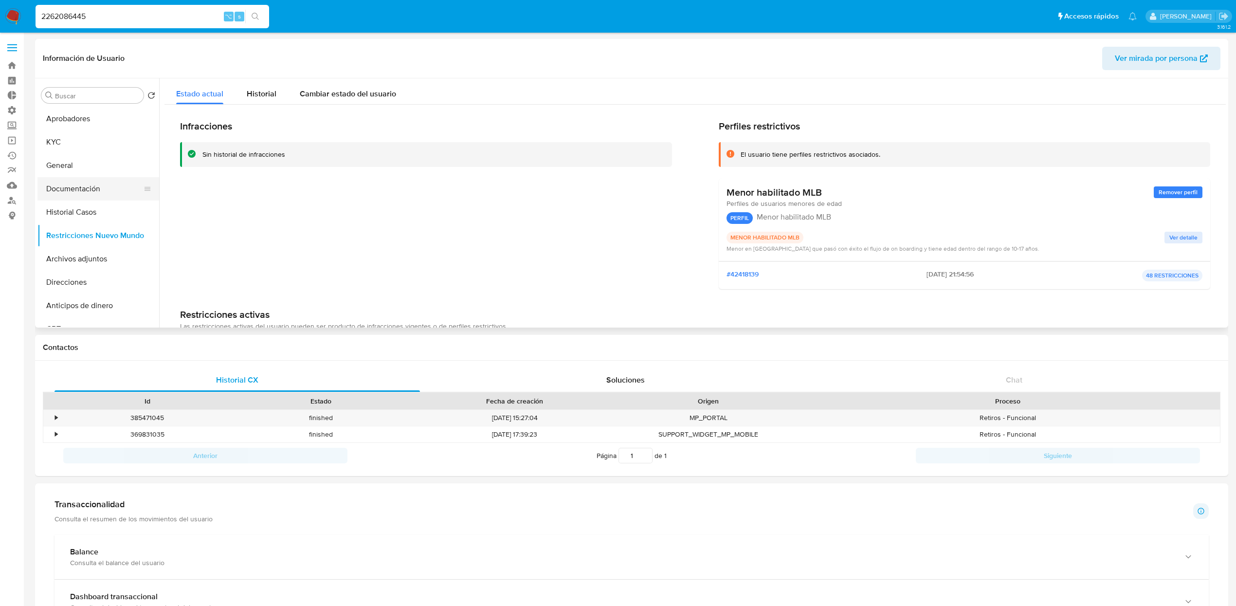
click at [75, 183] on button "Documentación" at bounding box center [94, 188] width 114 height 23
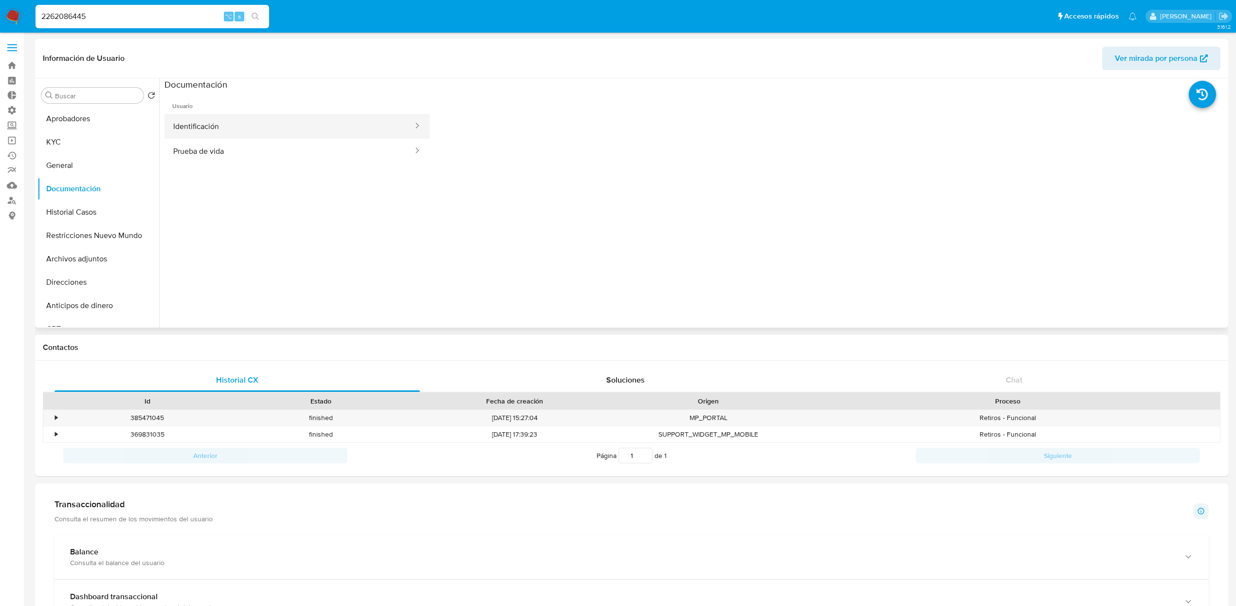
click at [254, 117] on button "Identificación" at bounding box center [289, 126] width 250 height 25
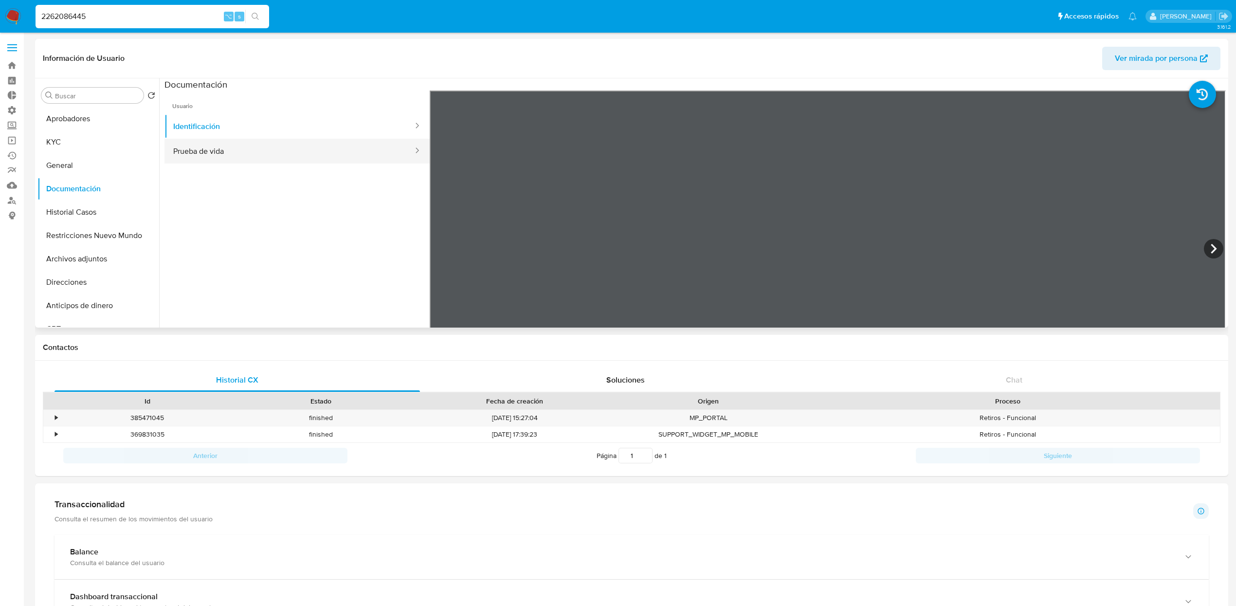
click at [248, 140] on button "Prueba de vida" at bounding box center [289, 151] width 250 height 25
click at [78, 143] on button "KYC" at bounding box center [94, 141] width 114 height 23
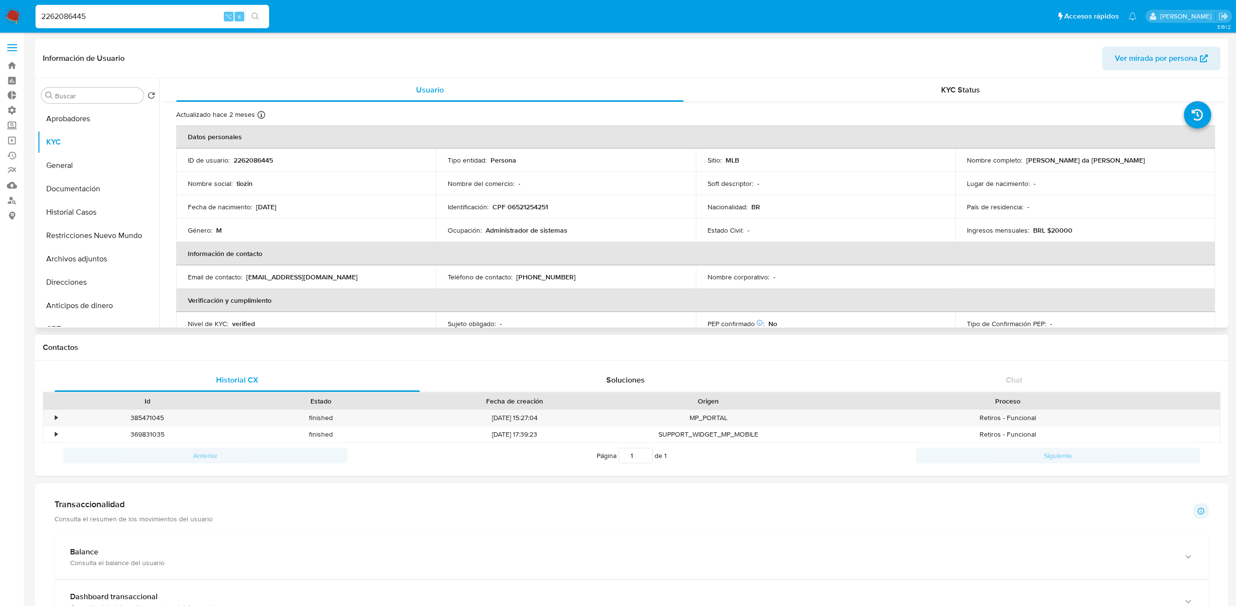
click at [531, 232] on p "Administrador de sistemas" at bounding box center [527, 230] width 82 height 9
drag, startPoint x: 277, startPoint y: 207, endPoint x: 255, endPoint y: 209, distance: 21.9
click at [255, 209] on div "Fecha de nacimiento : 04/12/2007" at bounding box center [306, 206] width 236 height 9
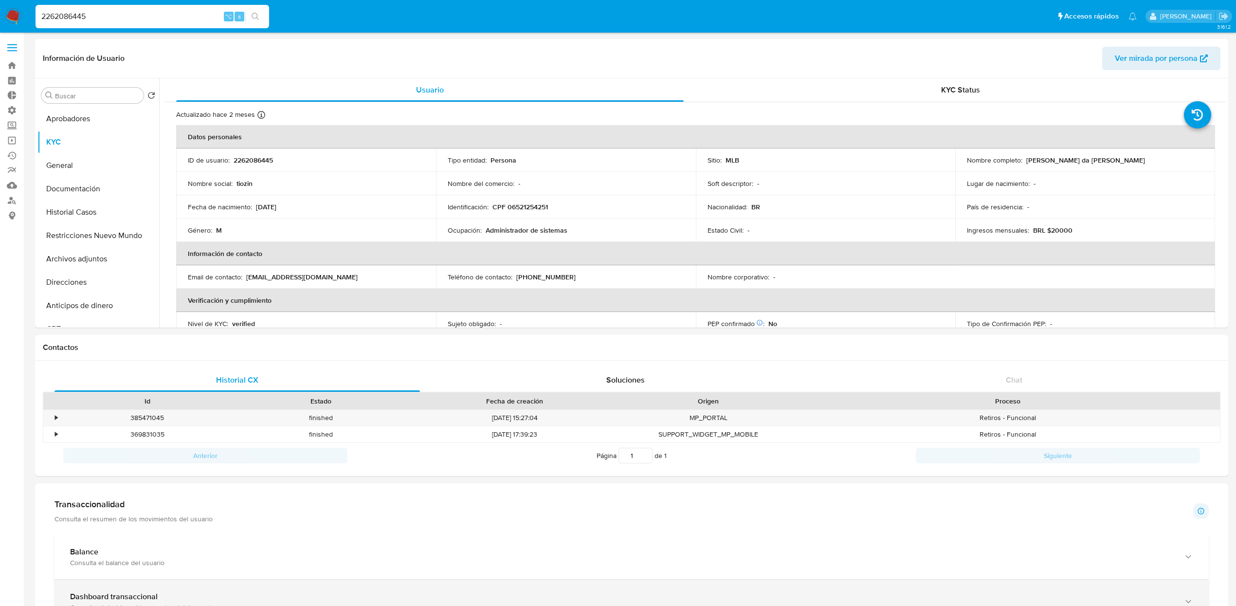
copy p "04/12/2007"
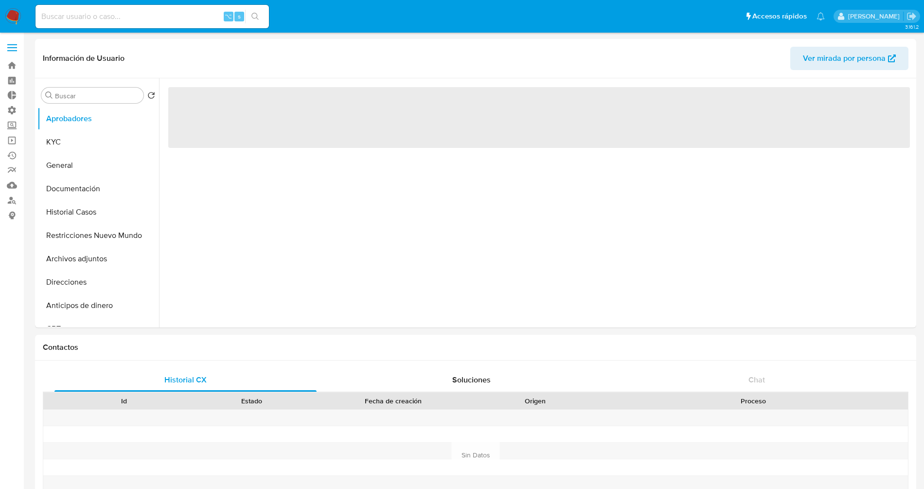
select select "10"
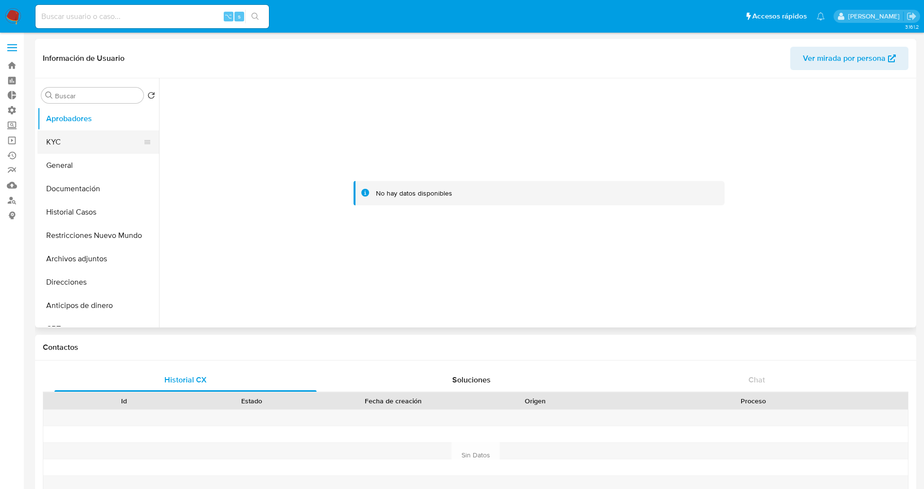
click at [63, 132] on button "KYC" at bounding box center [94, 141] width 114 height 23
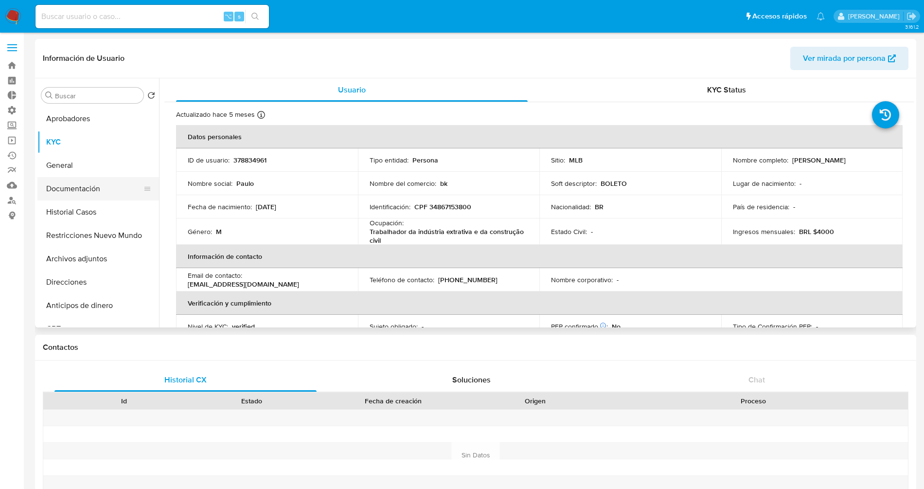
click at [75, 198] on button "Documentación" at bounding box center [94, 188] width 114 height 23
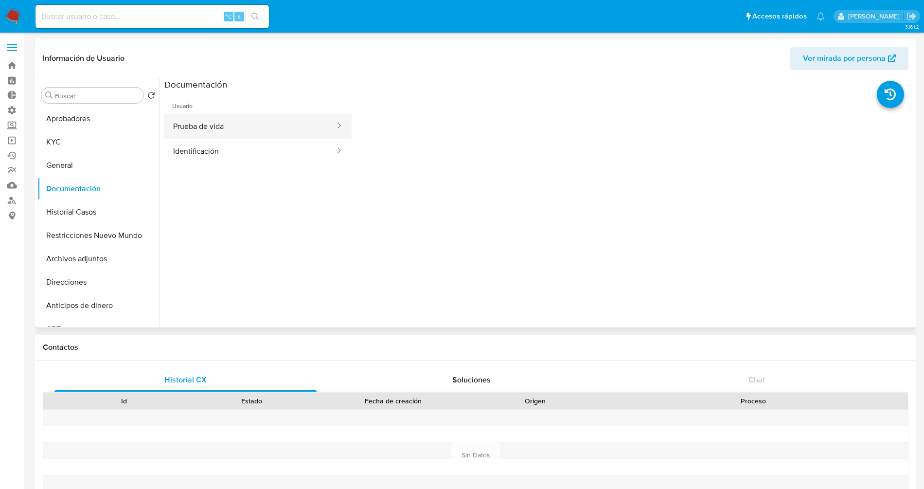
click at [241, 133] on button "Prueba de vida" at bounding box center [250, 126] width 172 height 25
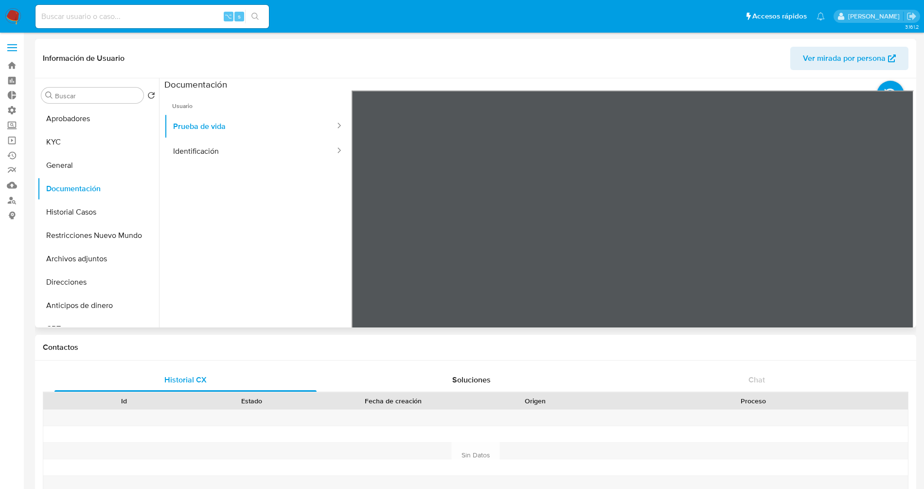
click at [761, 158] on div at bounding box center [633, 249] width 562 height 319
click at [185, 154] on button "Identificación" at bounding box center [250, 151] width 172 height 25
click at [88, 243] on button "Restricciones Nuevo Mundo" at bounding box center [94, 235] width 114 height 23
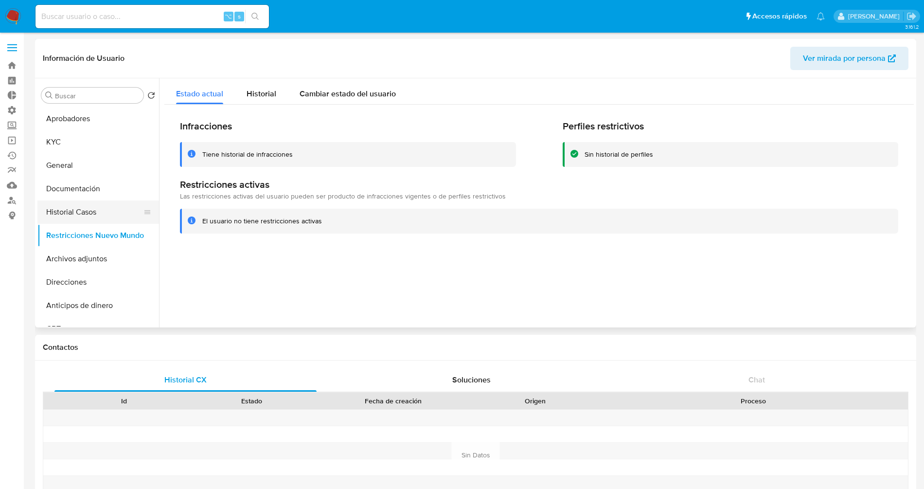
click at [93, 215] on button "Historial Casos" at bounding box center [94, 211] width 114 height 23
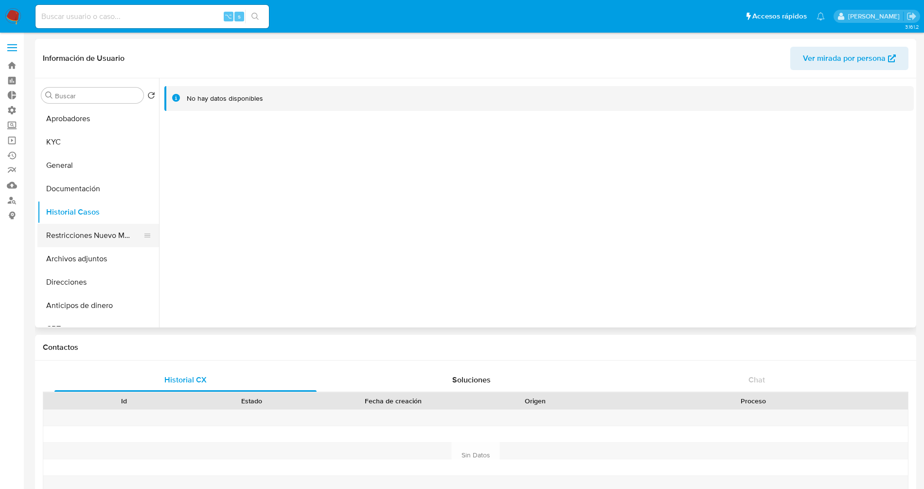
click at [95, 235] on button "Restricciones Nuevo Mundo" at bounding box center [94, 235] width 114 height 23
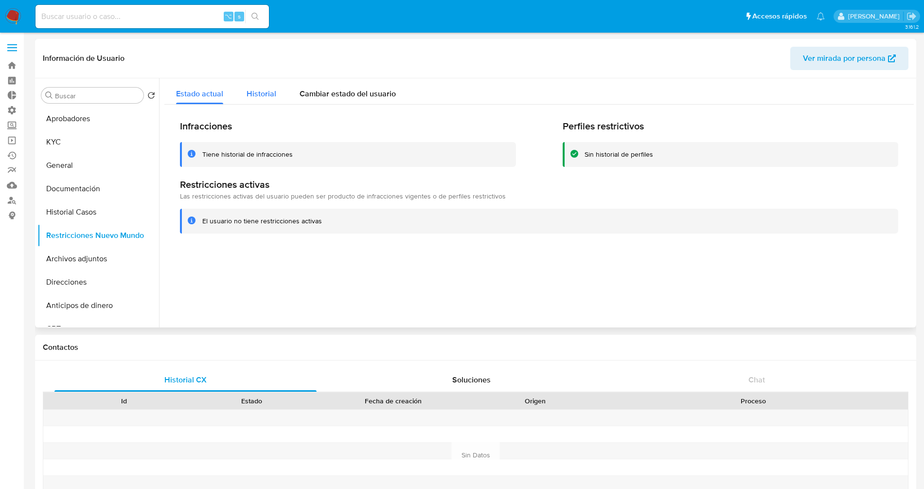
click at [255, 91] on span "Historial" at bounding box center [262, 93] width 30 height 11
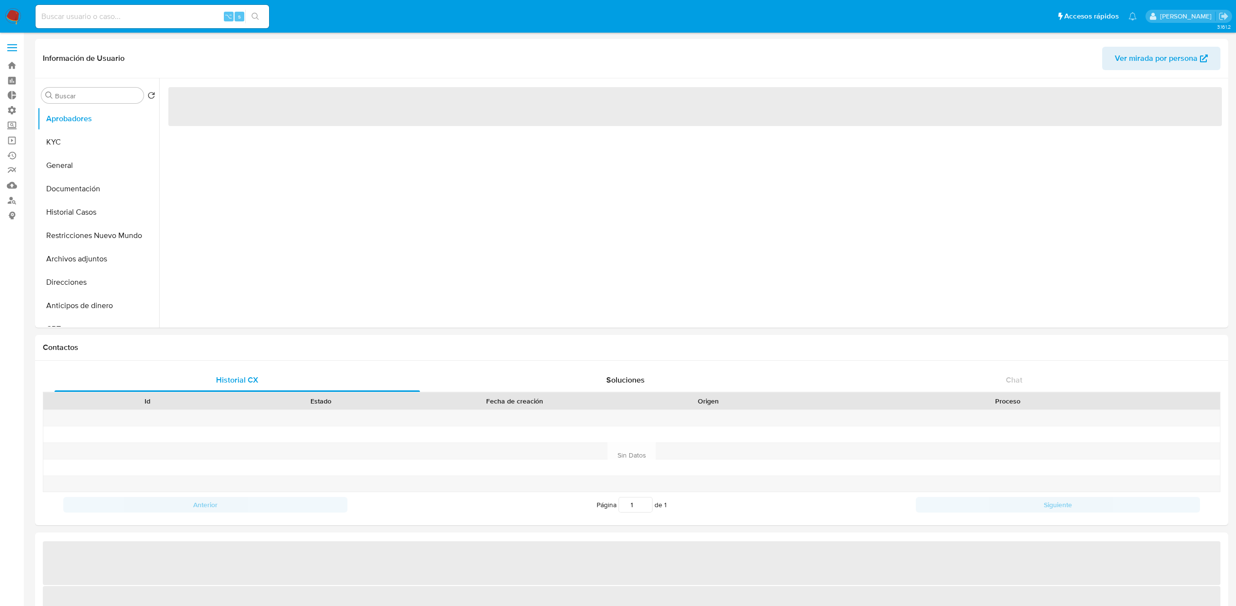
select select "10"
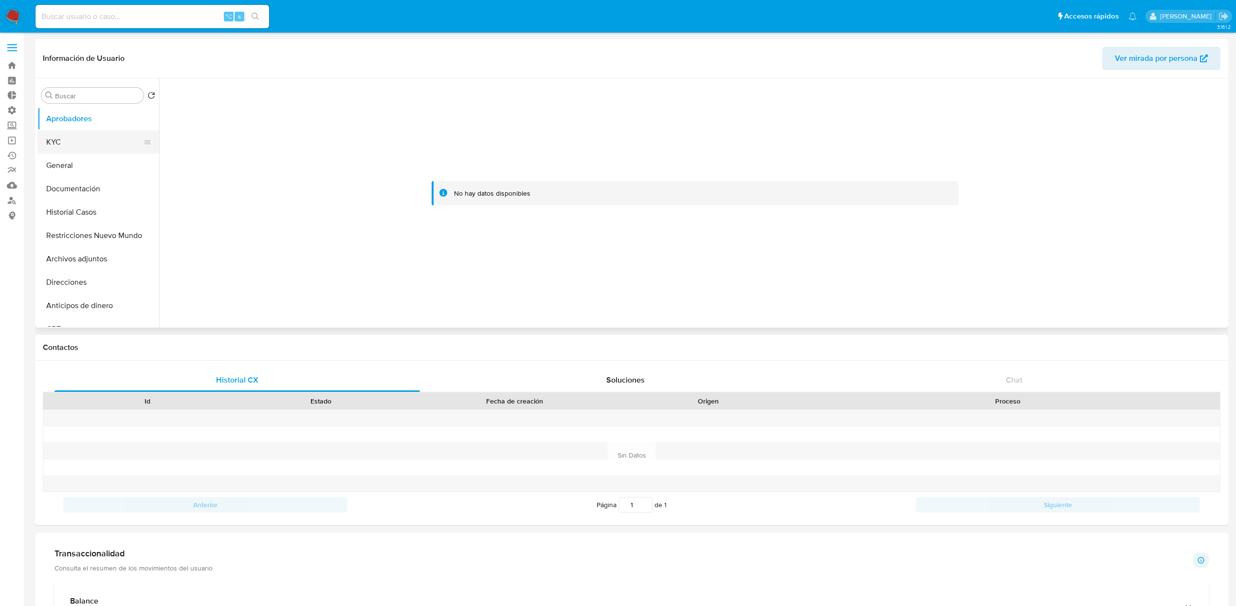
click at [62, 147] on button "KYC" at bounding box center [94, 141] width 114 height 23
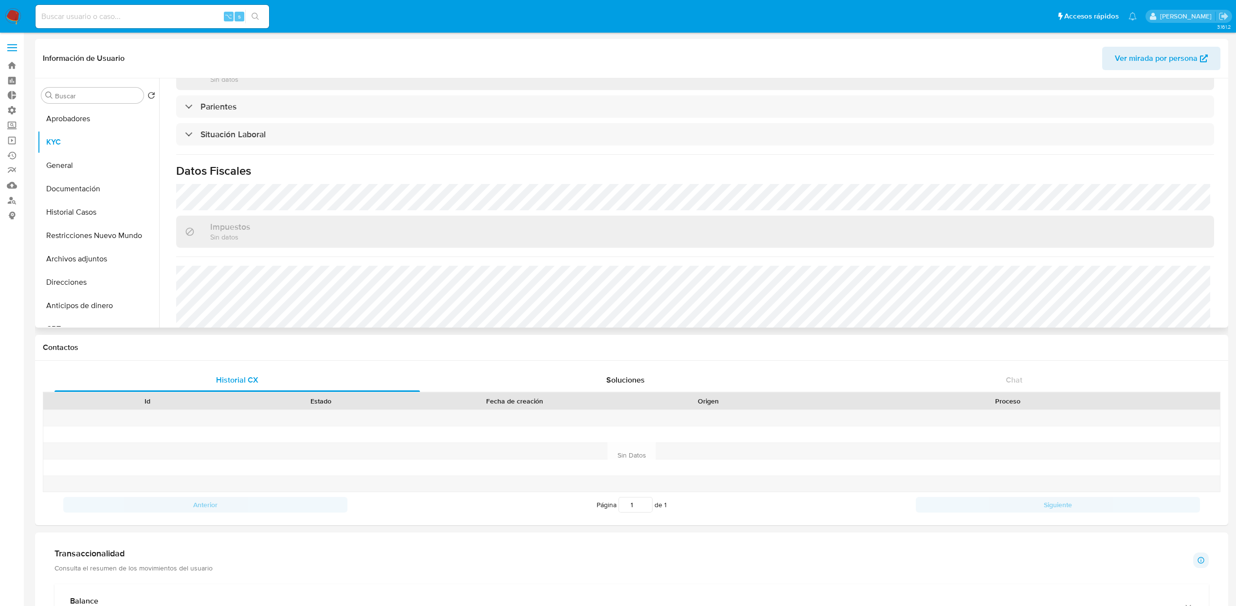
scroll to position [415, 0]
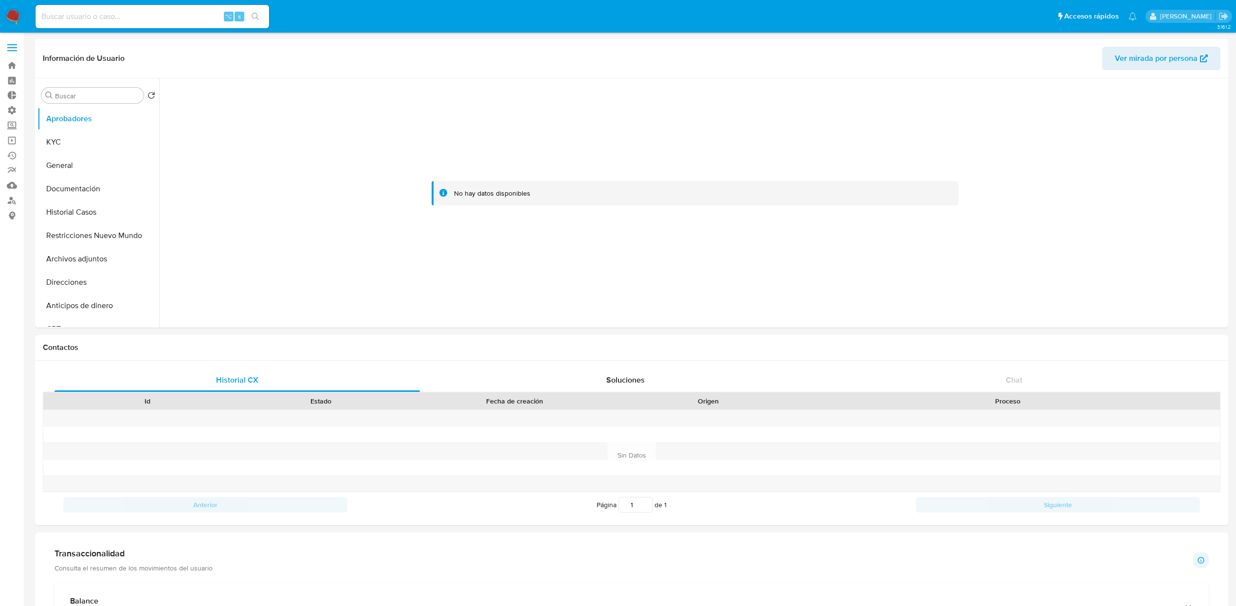
select select "10"
click at [82, 132] on button "KYC" at bounding box center [98, 141] width 122 height 23
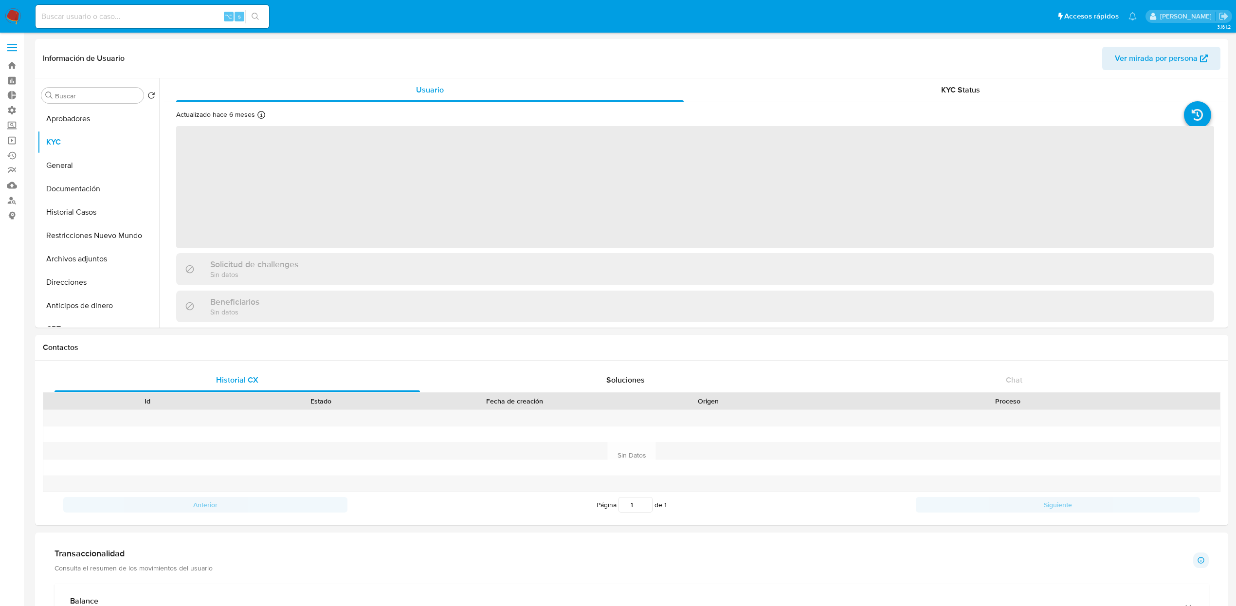
click at [115, 32] on nav "Pausado Ver notificaciones ⌥ s Accesos rápidos Presiona las siguientes teclas p…" at bounding box center [618, 16] width 1236 height 33
click at [127, 13] on input at bounding box center [153, 16] width 234 height 13
paste input "1881518657"
type input "1881518657"
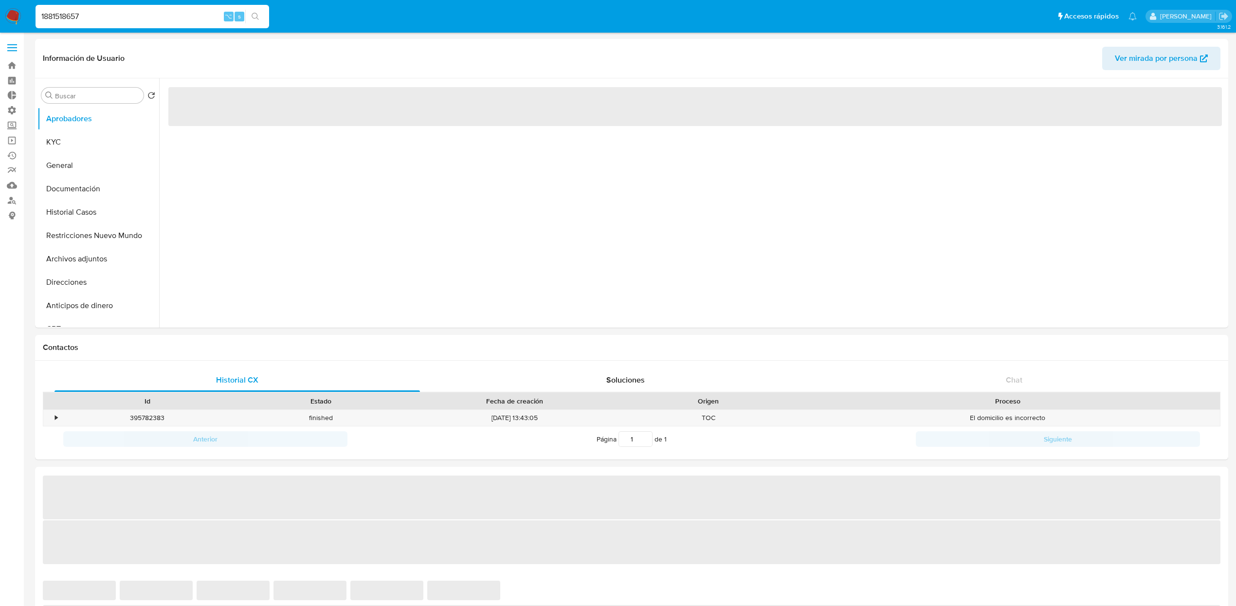
select select "10"
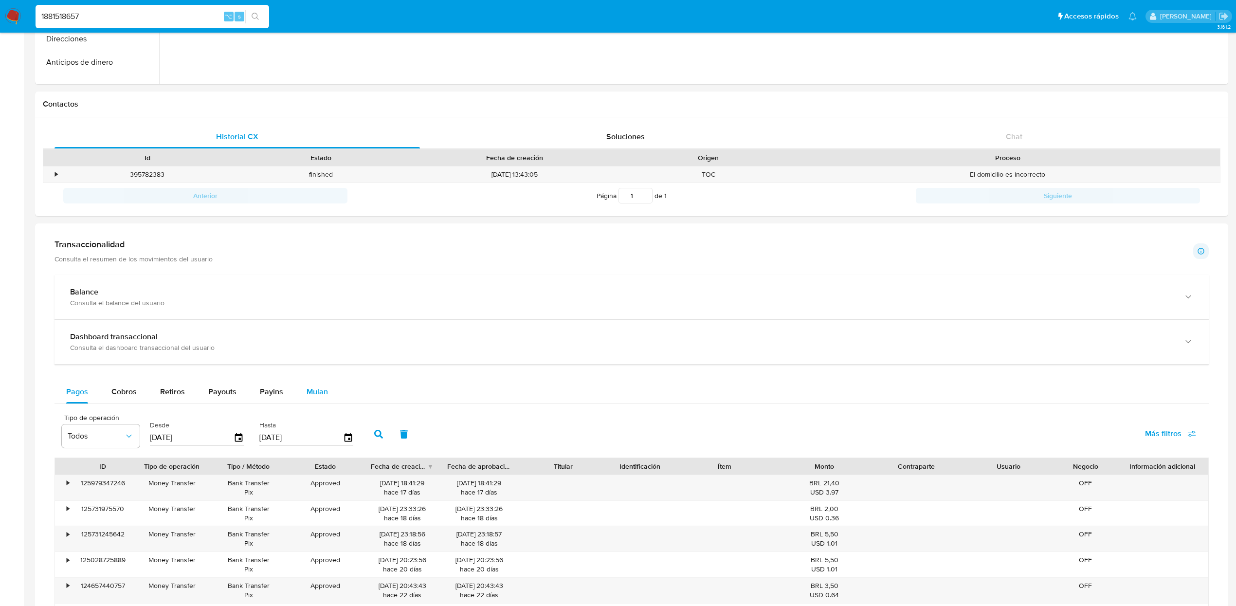
scroll to position [246, 0]
click at [313, 395] on span "Mulan" at bounding box center [317, 388] width 21 height 11
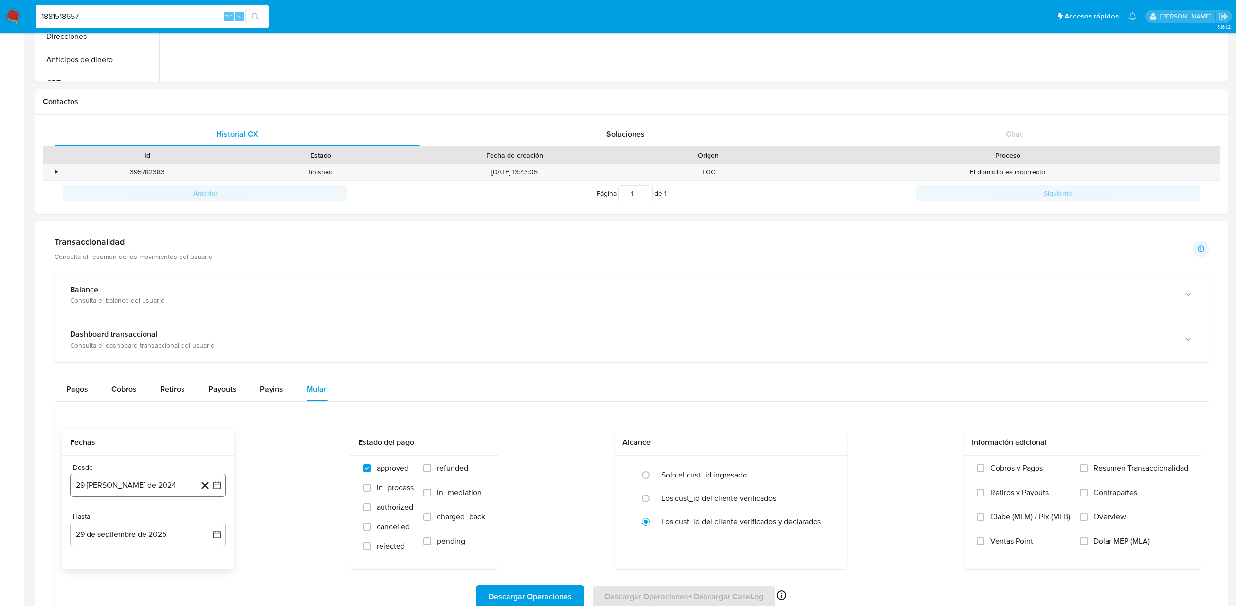
click at [145, 485] on button "29 [PERSON_NAME] de 2024" at bounding box center [148, 484] width 156 height 23
click at [157, 340] on span "agosto 2024" at bounding box center [143, 337] width 44 height 10
click at [206, 329] on icon "Año siguiente" at bounding box center [206, 326] width 12 height 12
click at [109, 374] on tr "ene feb mar abr may jun [DATE] ago sep oct nov dic" at bounding box center [146, 402] width 111 height 97
click at [106, 365] on span "ene" at bounding box center [105, 362] width 12 height 8
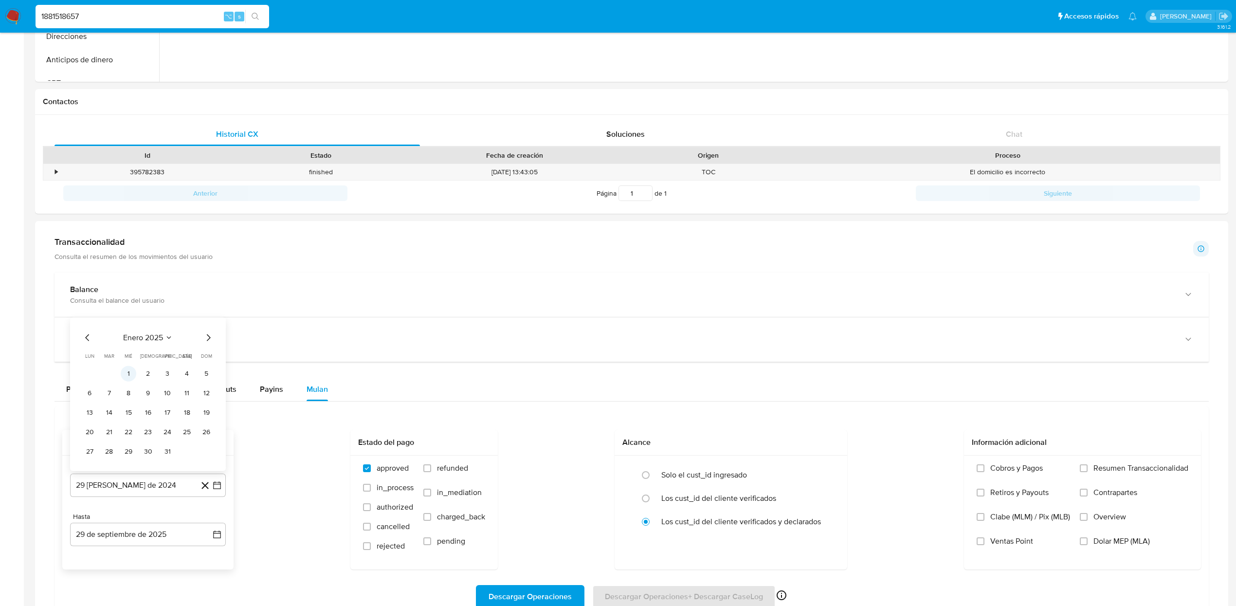
click at [128, 376] on button "1" at bounding box center [129, 373] width 16 height 16
click at [1132, 549] on label "Dolar MEP (MLA)" at bounding box center [1134, 548] width 108 height 24
click at [1087, 545] on input "Dolar MEP (MLA)" at bounding box center [1084, 541] width 8 height 8
click at [529, 593] on span "Descargar Operaciones" at bounding box center [529, 596] width 83 height 21
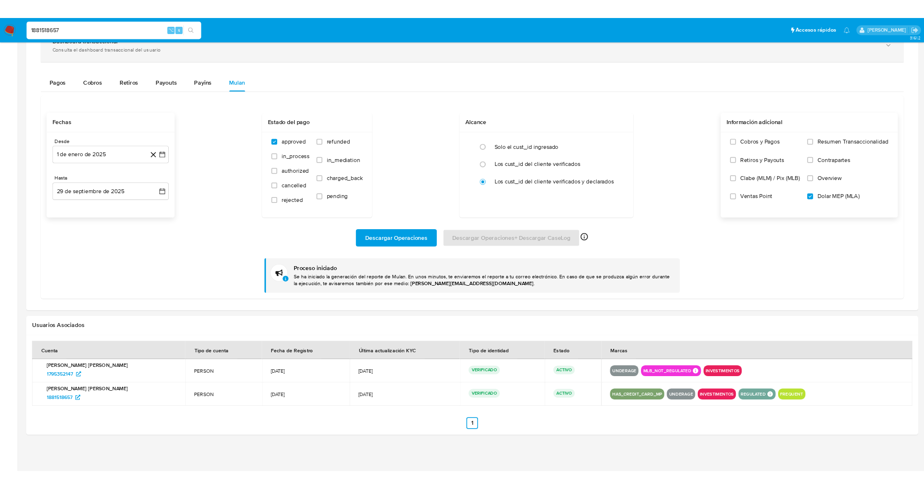
scroll to position [547, 0]
